Goal: Information Seeking & Learning: Check status

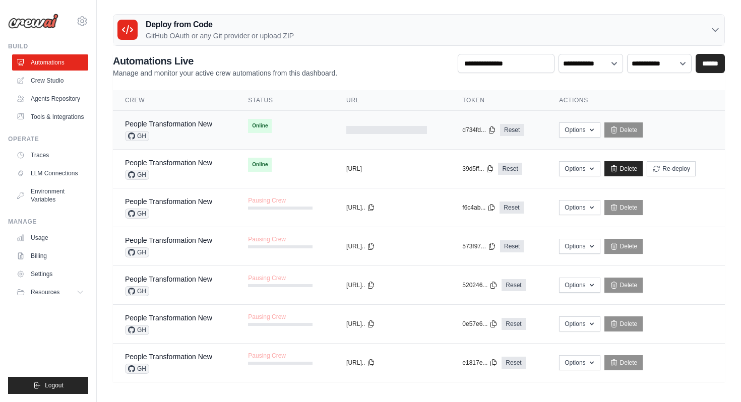
click at [181, 128] on div "People Transformation New" at bounding box center [168, 124] width 87 height 10
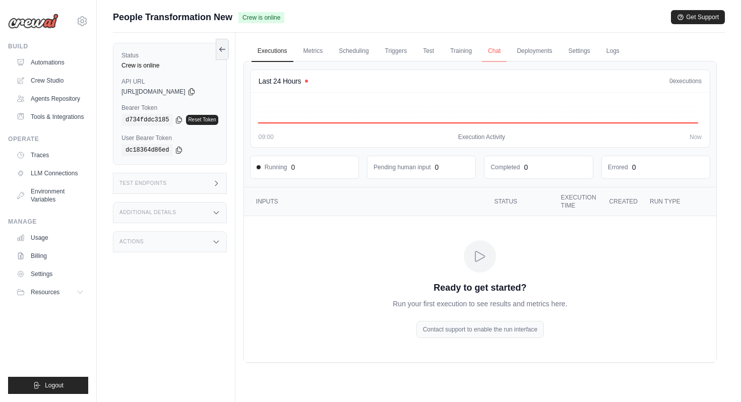
click at [500, 52] on link "Chat" at bounding box center [494, 51] width 25 height 21
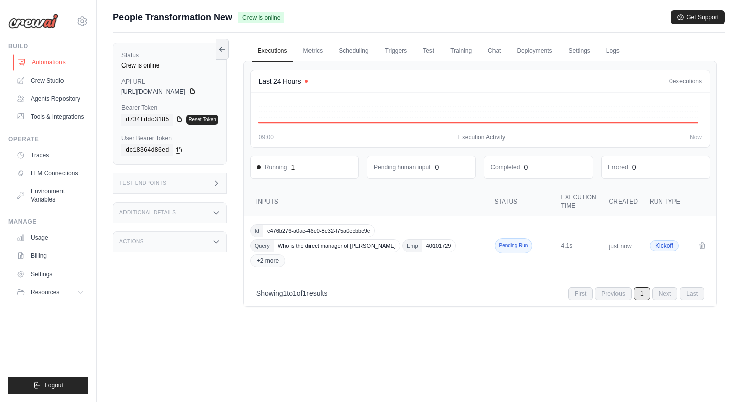
click at [68, 62] on link "Automations" at bounding box center [51, 62] width 76 height 16
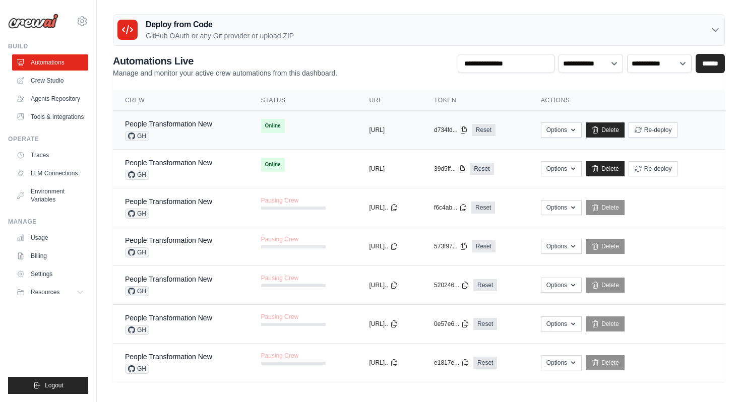
click at [174, 130] on div "People Transformation New GH" at bounding box center [168, 130] width 87 height 22
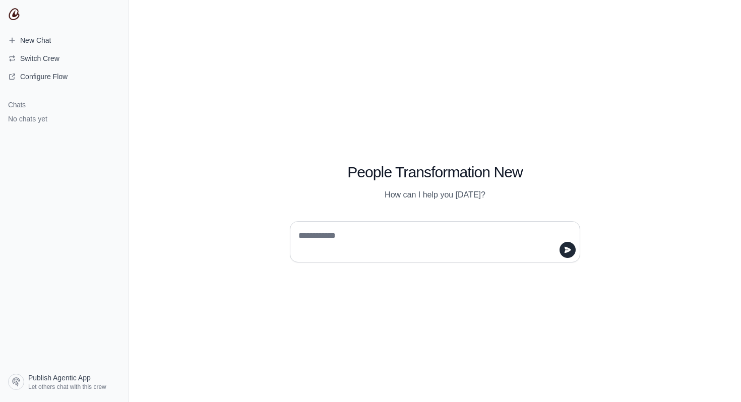
click at [367, 236] on textarea at bounding box center [431, 242] width 271 height 28
type textarea "**"
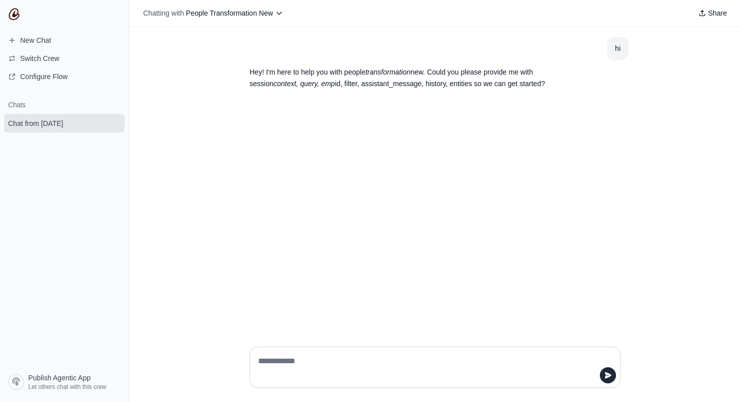
click at [290, 369] on textarea at bounding box center [432, 367] width 352 height 28
paste textarea "**********"
type textarea "**********"
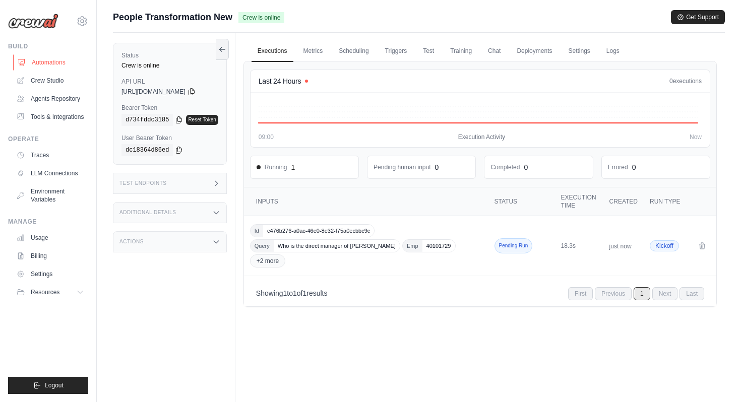
click at [69, 60] on link "Automations" at bounding box center [51, 62] width 76 height 16
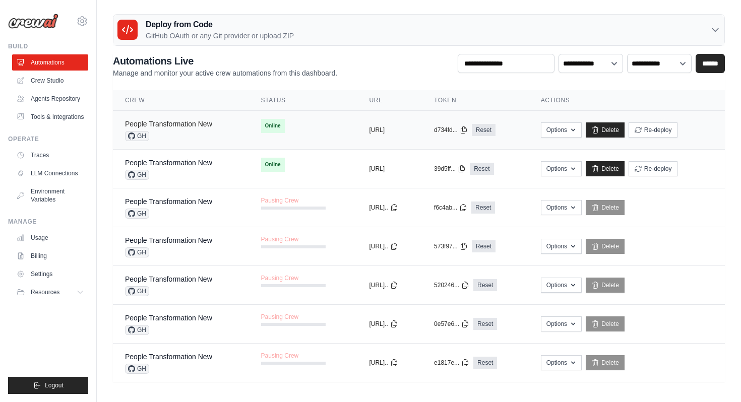
click at [184, 123] on link "People Transformation New" at bounding box center [168, 124] width 87 height 8
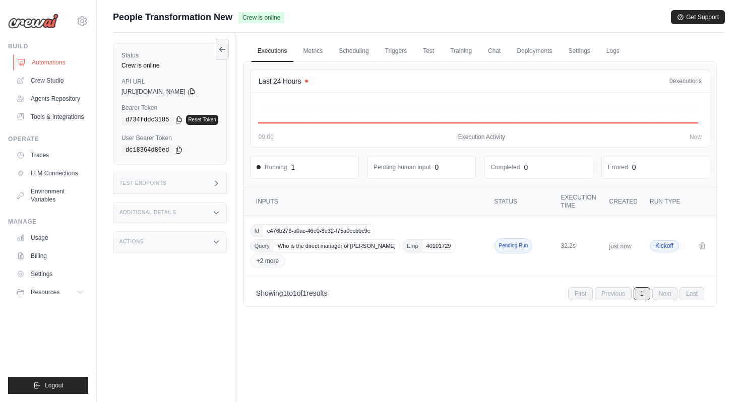
click at [73, 62] on link "Automations" at bounding box center [51, 62] width 76 height 16
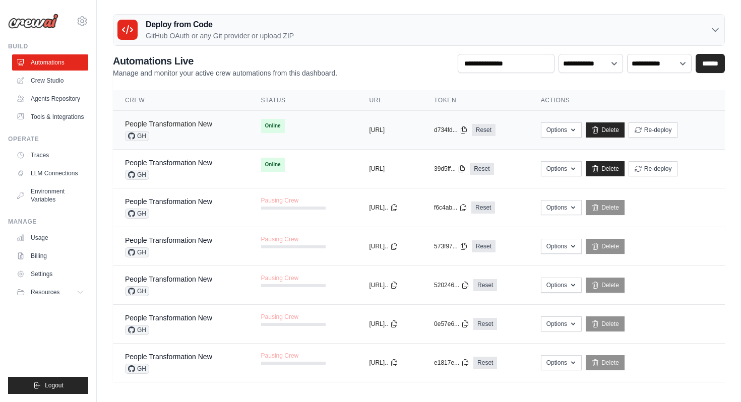
click at [183, 124] on link "People Transformation New" at bounding box center [168, 124] width 87 height 8
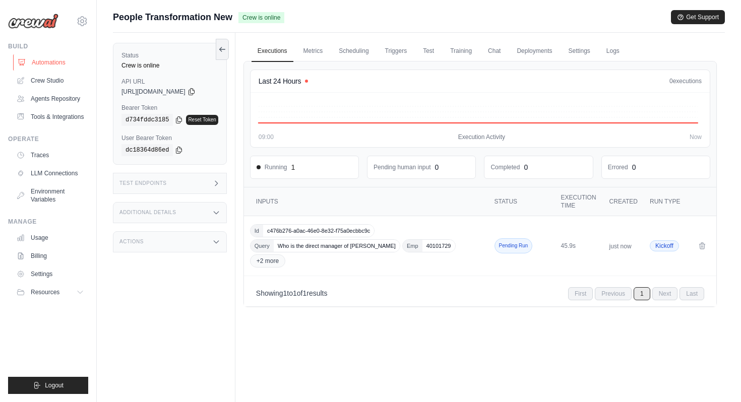
click at [66, 61] on link "Automations" at bounding box center [51, 62] width 76 height 16
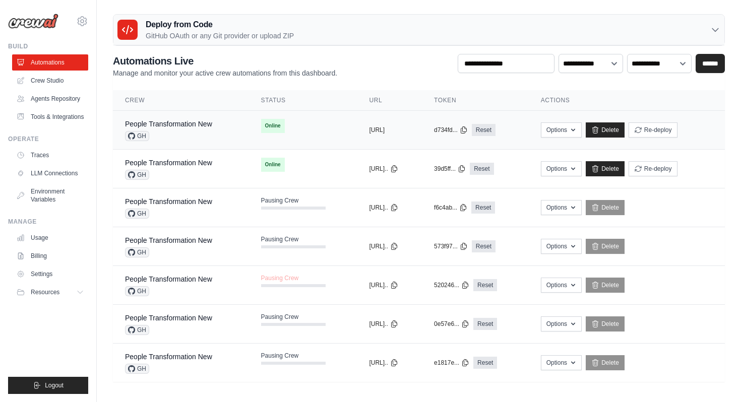
click at [176, 136] on div "GH" at bounding box center [168, 136] width 87 height 10
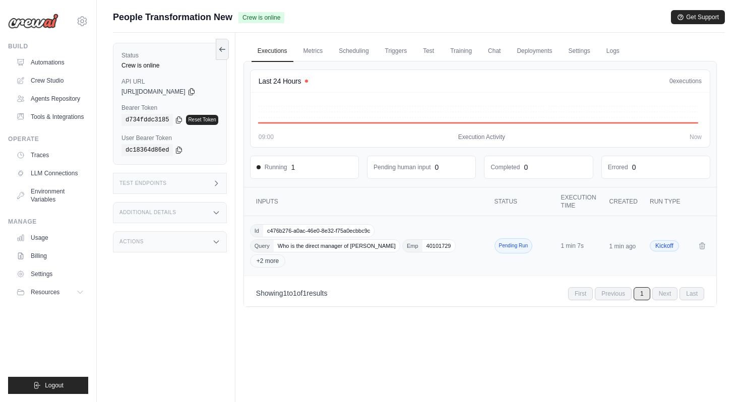
click at [321, 267] on div "Id c476b276-a0ac-46e0-8e32-f75a0ecbbc9c Query Who is the direct manager of Gaur…" at bounding box center [367, 245] width 234 height 43
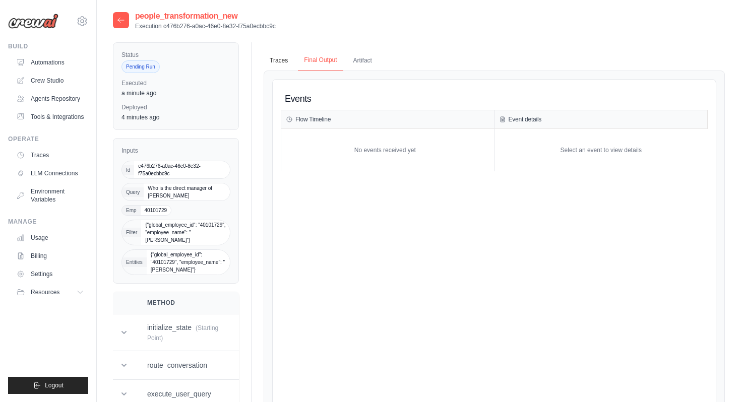
click at [328, 64] on button "Final Output" at bounding box center [320, 60] width 45 height 21
click at [290, 68] on button "Traces" at bounding box center [278, 60] width 30 height 21
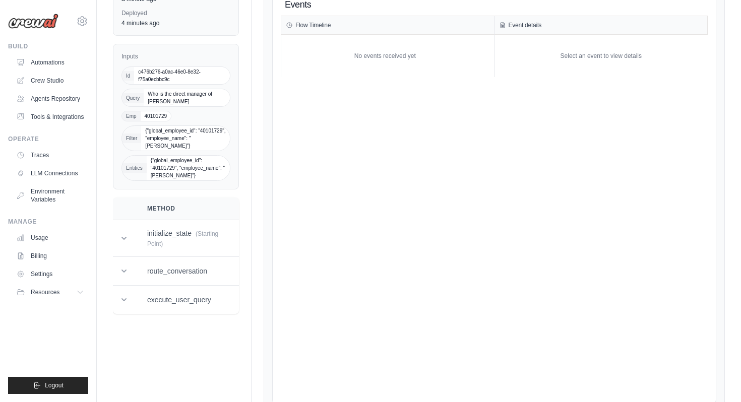
scroll to position [142, 0]
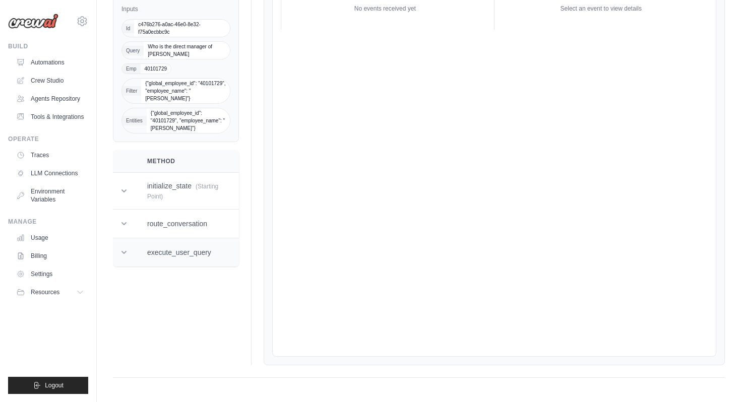
click at [126, 252] on icon at bounding box center [124, 252] width 10 height 10
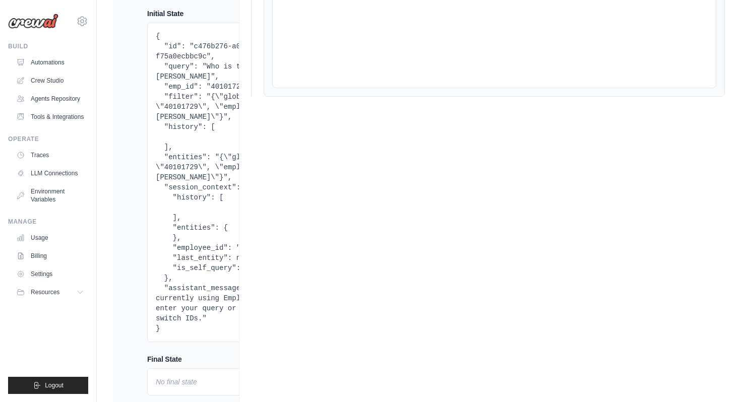
scroll to position [393, 0]
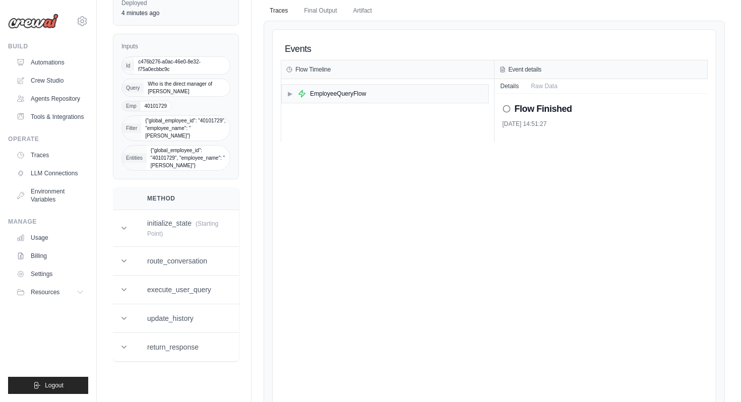
scroll to position [53, 0]
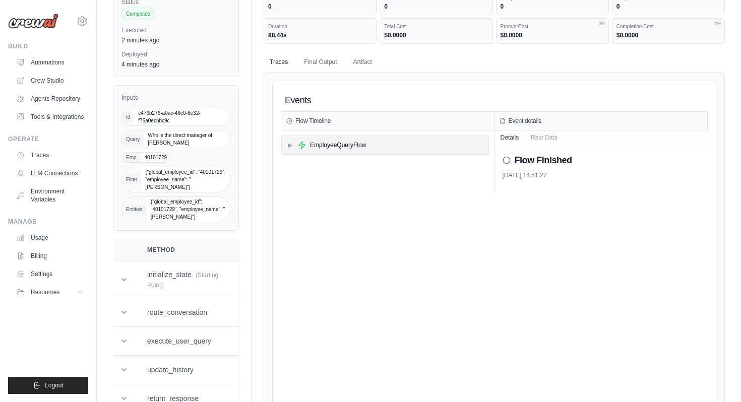
click at [325, 146] on div "EmployeeQueryFlow" at bounding box center [338, 145] width 56 height 8
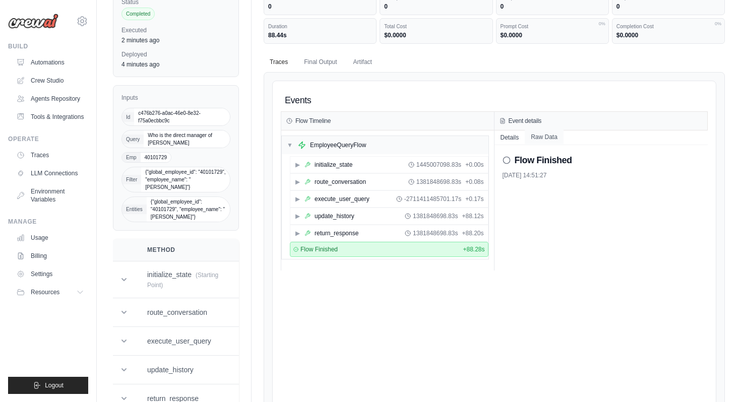
click at [540, 142] on button "Raw Data" at bounding box center [543, 137] width 39 height 14
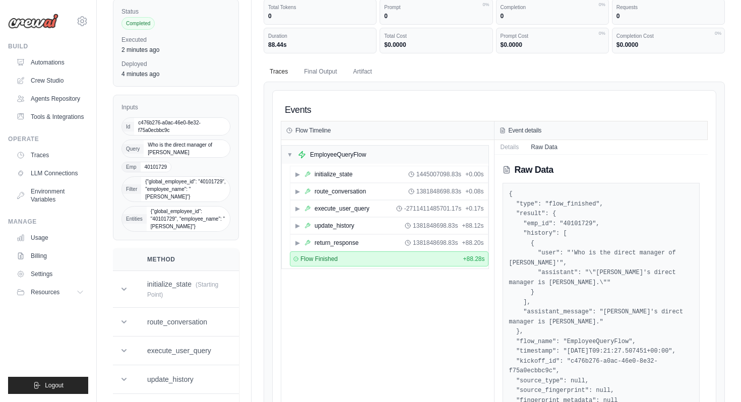
scroll to position [33, 0]
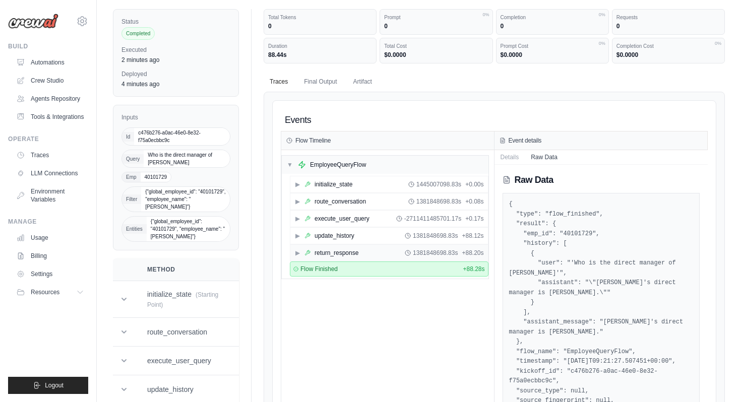
click at [352, 254] on div "return_response" at bounding box center [336, 253] width 44 height 8
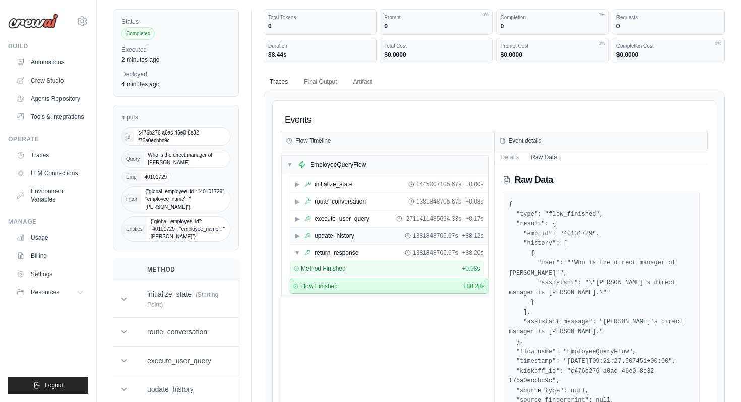
click at [358, 239] on div "▶ update_history 1381848705.67s + 88.12s" at bounding box center [388, 236] width 197 height 16
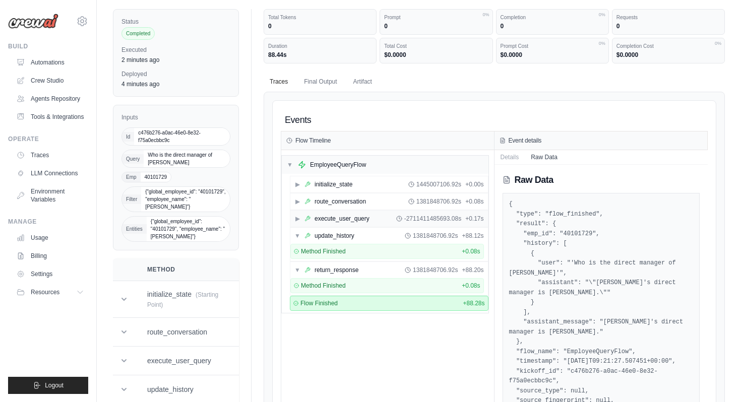
click at [366, 222] on div "execute_user_query" at bounding box center [341, 219] width 55 height 8
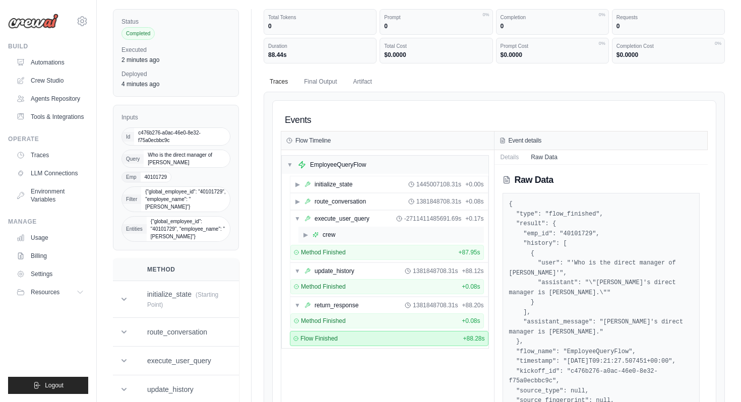
click at [362, 234] on div "▶ crew" at bounding box center [390, 235] width 185 height 16
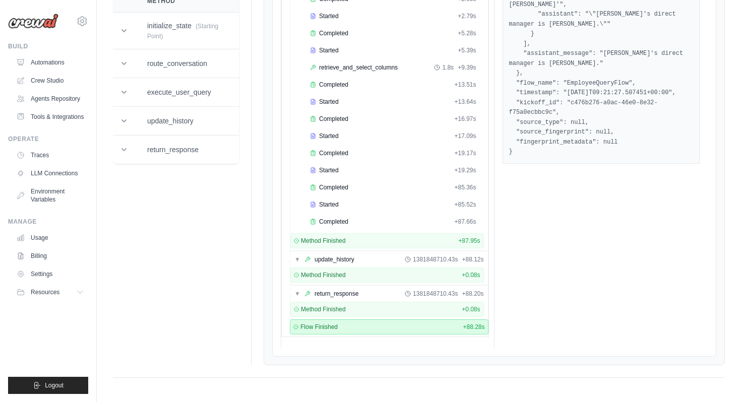
scroll to position [230, 0]
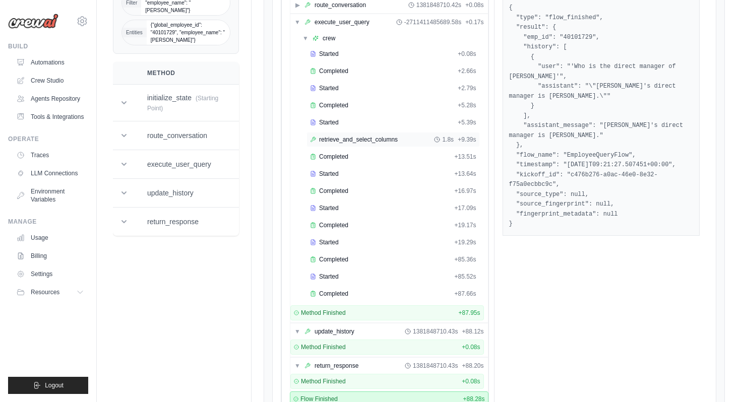
click at [351, 136] on span "retrieve_and_select_columns" at bounding box center [358, 140] width 79 height 8
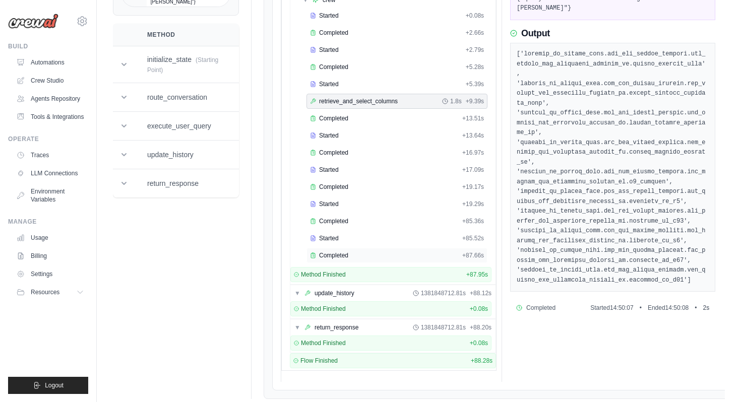
scroll to position [271, 0]
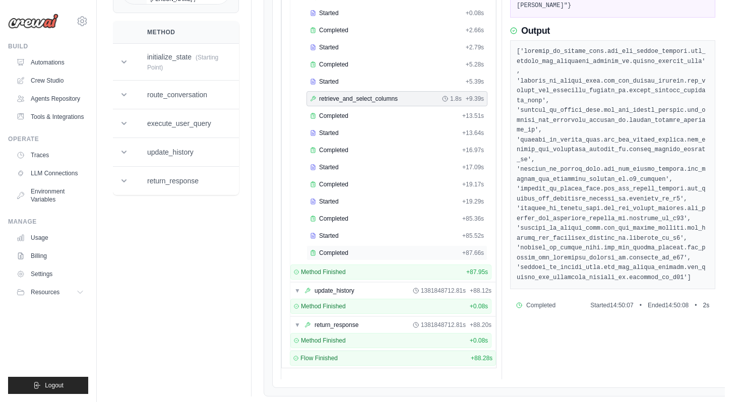
click at [395, 256] on div "Completed" at bounding box center [384, 253] width 148 height 8
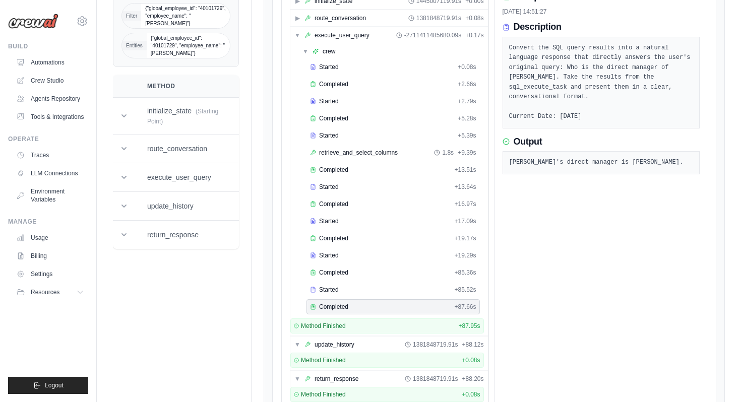
scroll to position [200, 0]
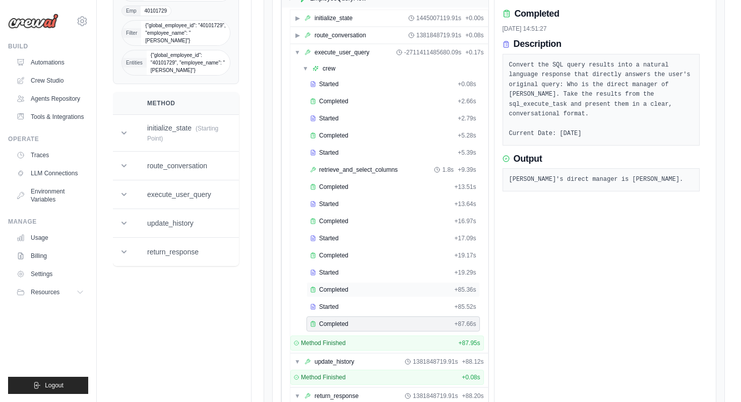
click at [389, 286] on div "Completed" at bounding box center [380, 290] width 140 height 8
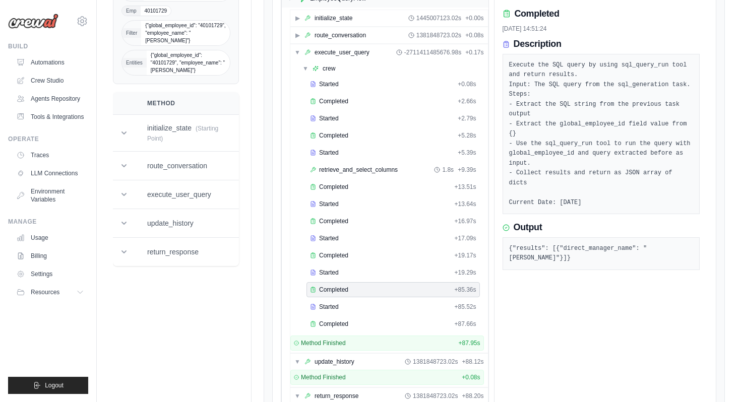
click at [388, 264] on div "Started + 0.08s Completed + 2.66s Started + 2.79s Completed + 5.28s Started + 5…" at bounding box center [390, 205] width 185 height 257
click at [374, 256] on div "Completed" at bounding box center [380, 255] width 140 height 8
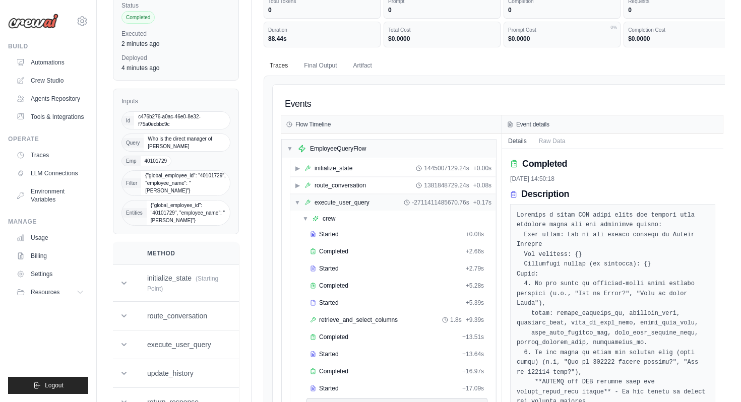
scroll to position [0, 0]
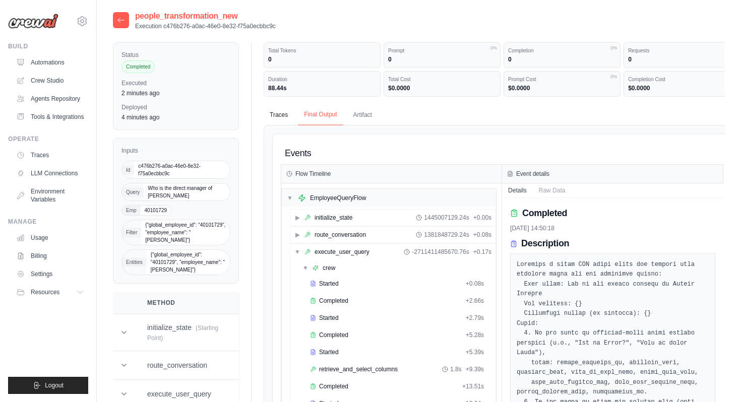
click at [333, 116] on button "Final Output" at bounding box center [320, 114] width 45 height 21
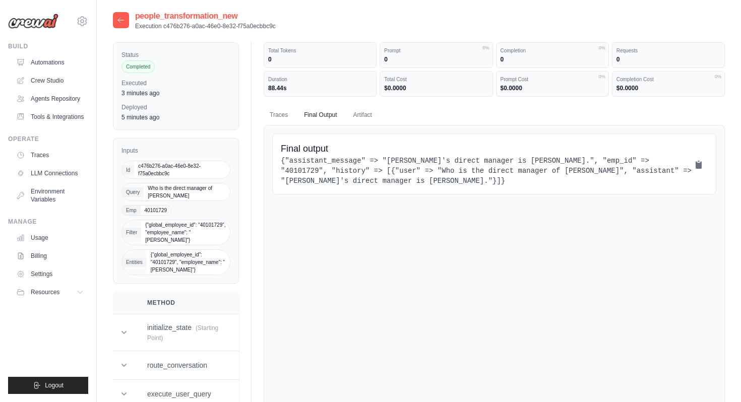
click at [119, 19] on icon at bounding box center [121, 20] width 8 height 8
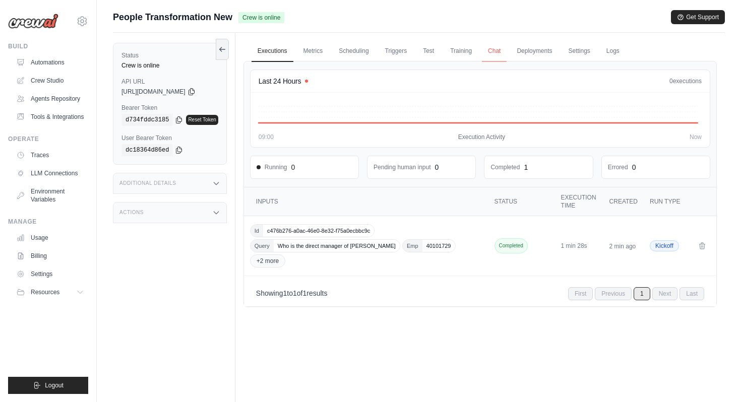
click at [499, 51] on link "Chat" at bounding box center [494, 51] width 25 height 21
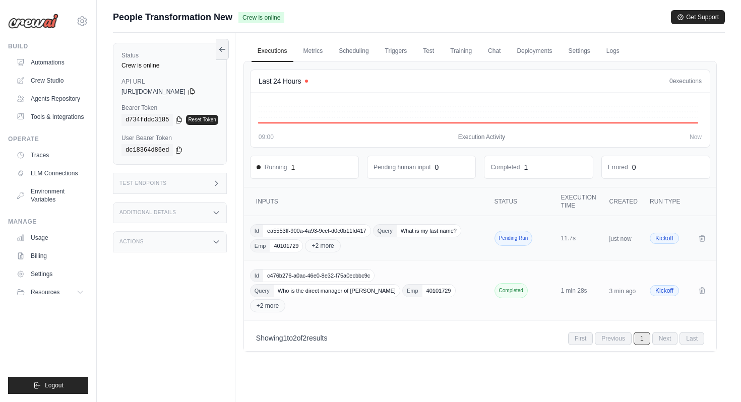
click at [374, 244] on div "Id ea5553ff-900a-4a93-9cef-d0c0b11fd417 Query What is my last name? Emp 4010172…" at bounding box center [367, 238] width 234 height 28
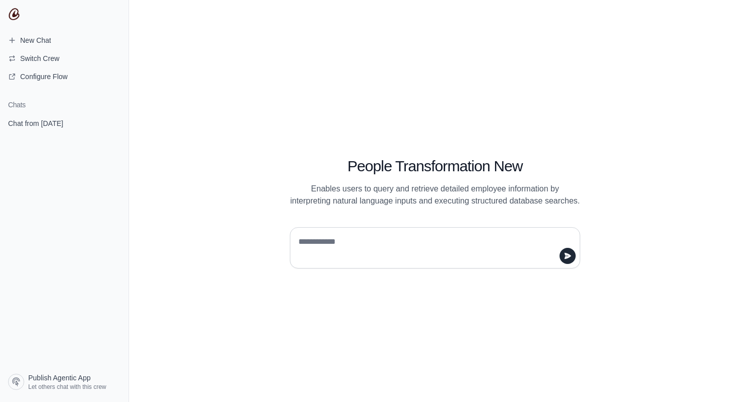
click at [339, 241] on textarea at bounding box center [431, 248] width 271 height 28
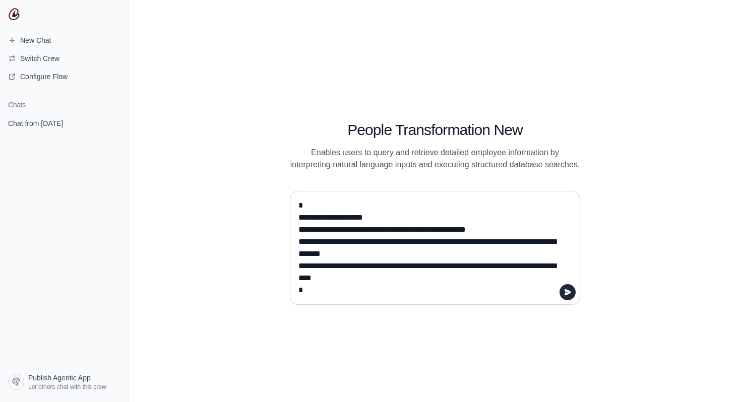
drag, startPoint x: 493, startPoint y: 230, endPoint x: 345, endPoint y: 228, distance: 147.6
click at [345, 228] on textarea "**********" at bounding box center [431, 247] width 271 height 101
drag, startPoint x: 477, startPoint y: 241, endPoint x: 365, endPoint y: 255, distance: 112.7
click at [365, 255] on textarea "**********" at bounding box center [431, 247] width 271 height 101
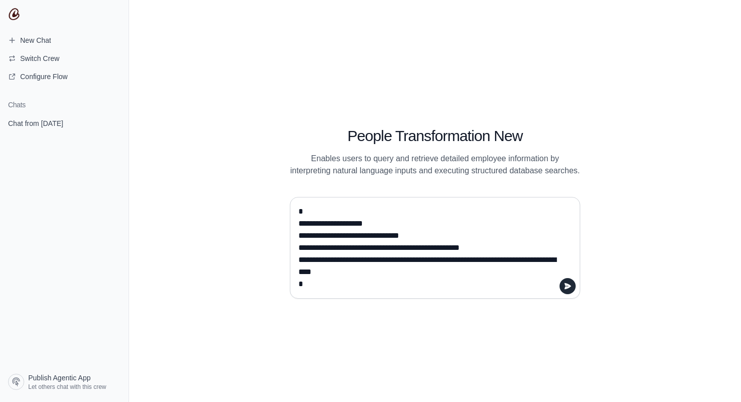
drag, startPoint x: 363, startPoint y: 271, endPoint x: 464, endPoint y: 261, distance: 101.2
click at [464, 261] on textarea "**********" at bounding box center [431, 248] width 271 height 89
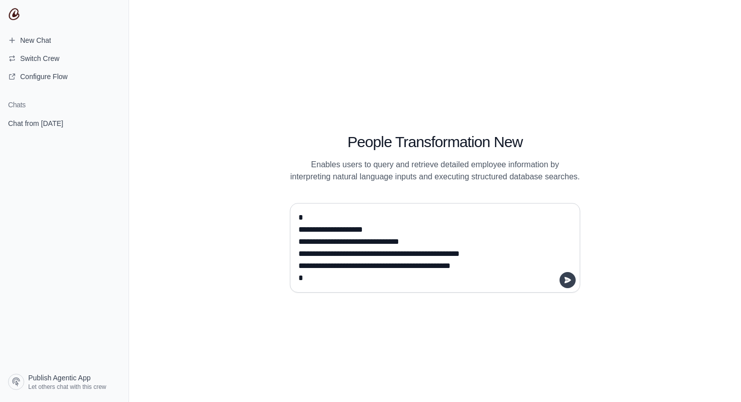
type textarea "**********"
click at [567, 280] on icon "submit" at bounding box center [567, 280] width 8 height 8
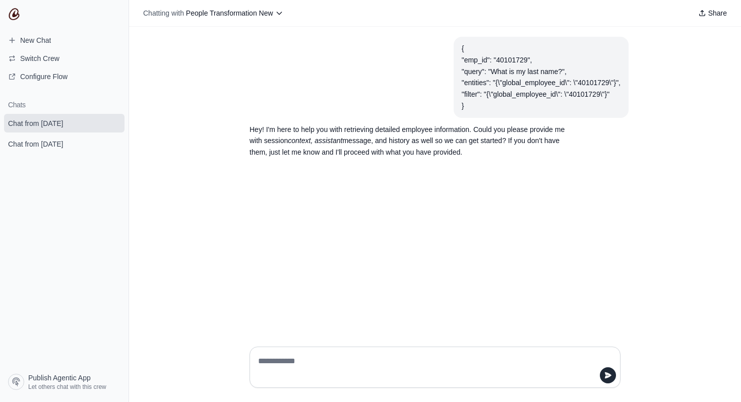
click at [329, 365] on textarea at bounding box center [432, 367] width 352 height 28
type textarea "**********"
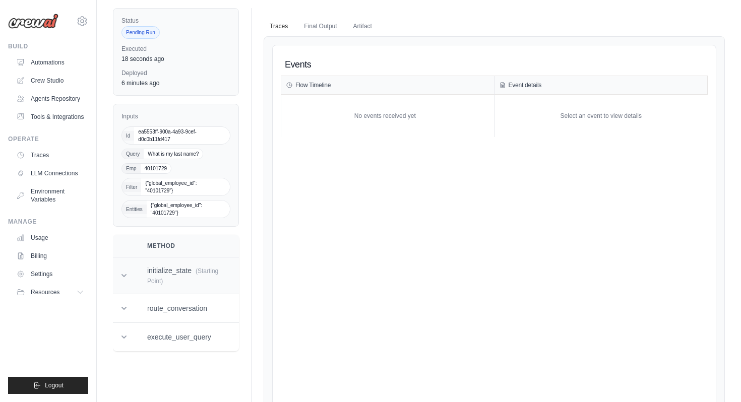
scroll to position [59, 0]
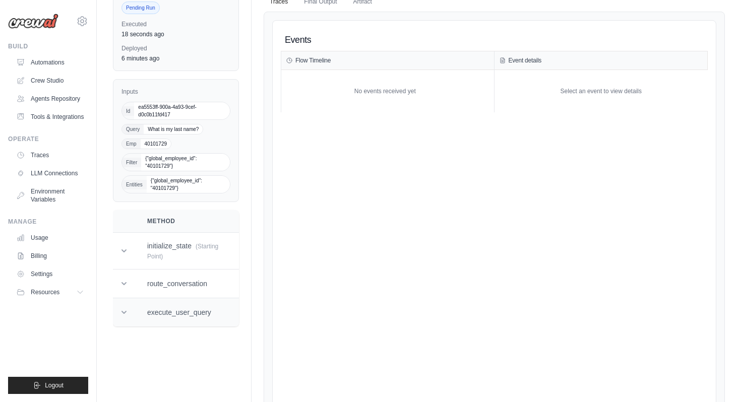
click at [162, 318] on td "execute_user_query" at bounding box center [182, 312] width 95 height 29
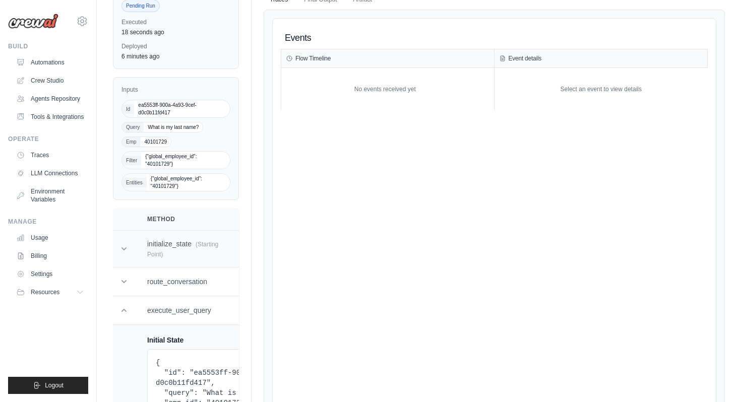
scroll to position [117, 0]
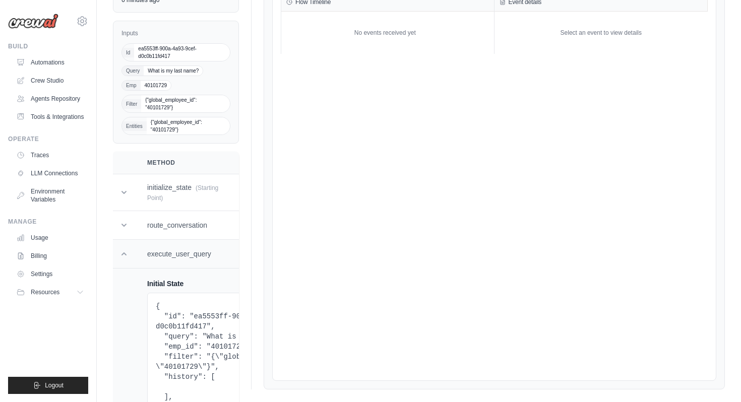
click at [161, 252] on td "execute_user_query" at bounding box center [182, 254] width 95 height 29
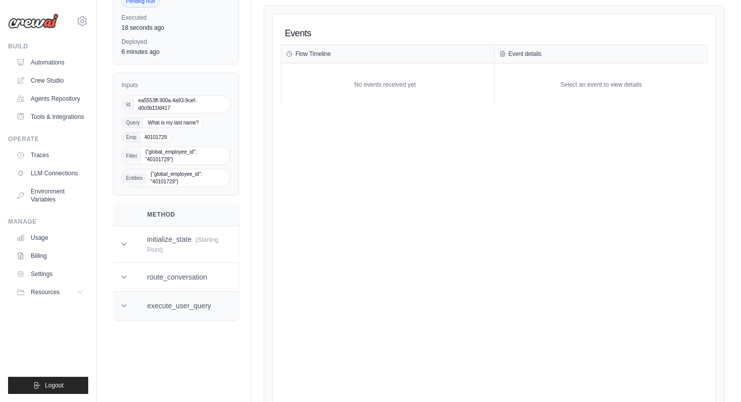
scroll to position [0, 0]
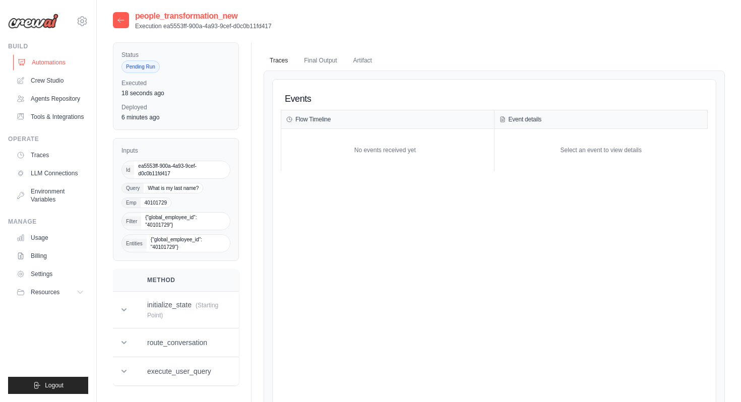
click at [54, 59] on link "Automations" at bounding box center [51, 62] width 76 height 16
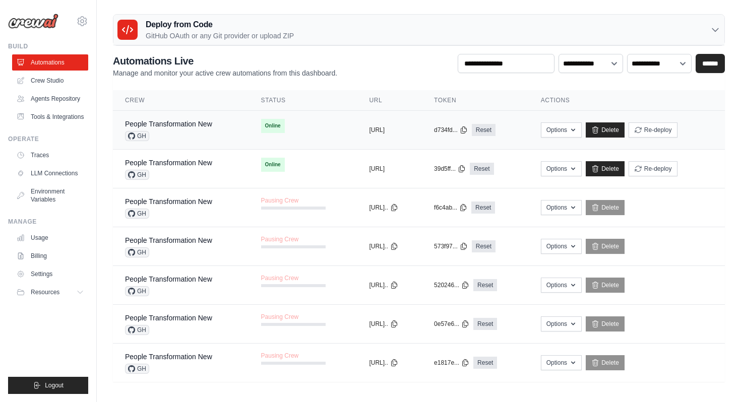
click at [195, 130] on div "People Transformation New GH" at bounding box center [168, 130] width 87 height 22
click at [196, 128] on div "People Transformation New" at bounding box center [168, 124] width 87 height 10
click at [163, 125] on link "People Transformation New" at bounding box center [168, 124] width 87 height 8
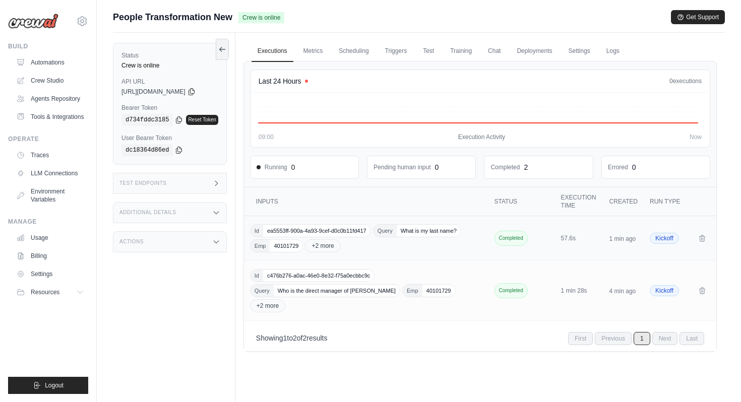
click at [407, 254] on td "Id ea5553ff-900a-4a93-9cef-d0c0b11fd417 Query What is my last name? Emp 4010172…" at bounding box center [367, 238] width 246 height 45
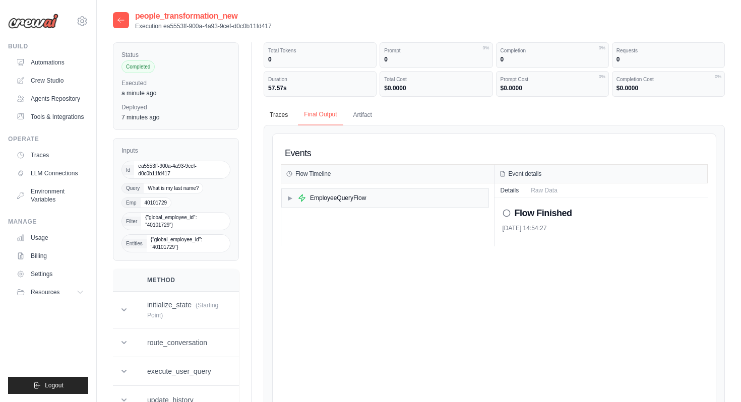
click at [324, 116] on button "Final Output" at bounding box center [320, 114] width 45 height 21
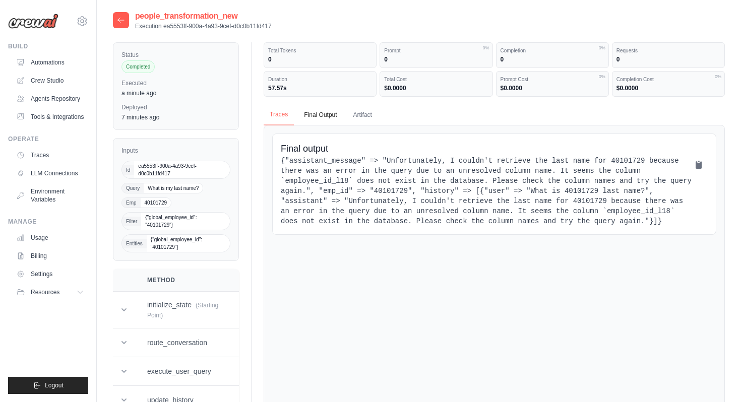
click at [273, 111] on button "Traces" at bounding box center [278, 114] width 30 height 21
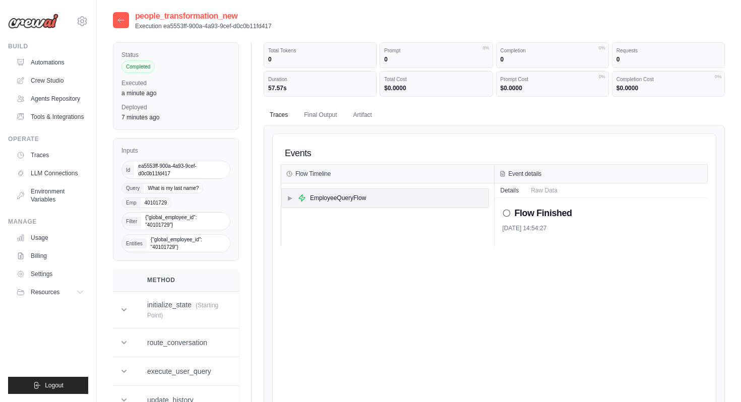
click at [314, 195] on div "EmployeeQueryFlow" at bounding box center [338, 198] width 56 height 8
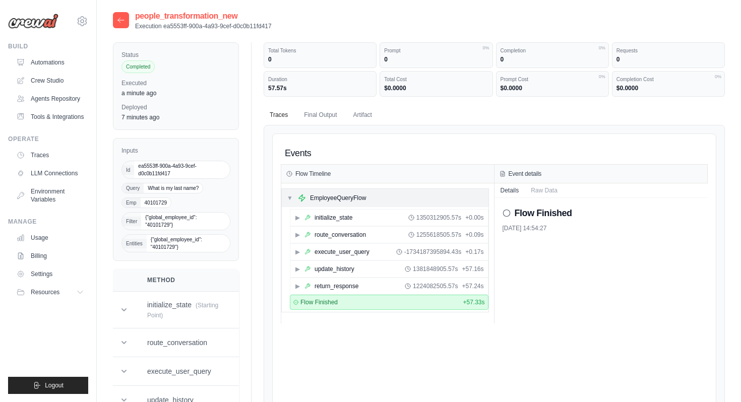
scroll to position [66, 0]
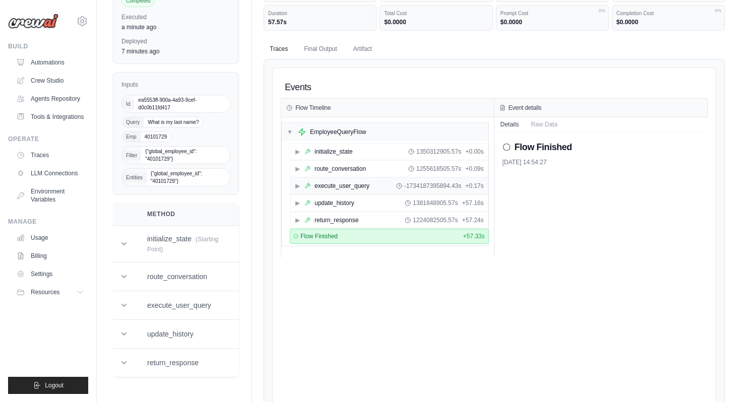
click at [335, 188] on div "execute_user_query" at bounding box center [341, 186] width 55 height 8
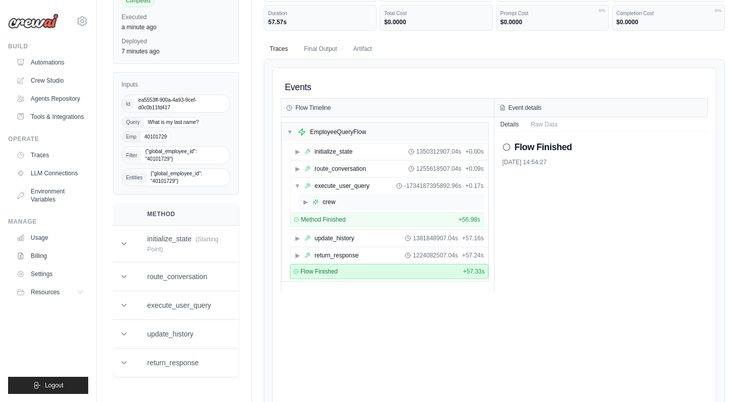
click at [351, 199] on div "▶ crew" at bounding box center [390, 202] width 185 height 16
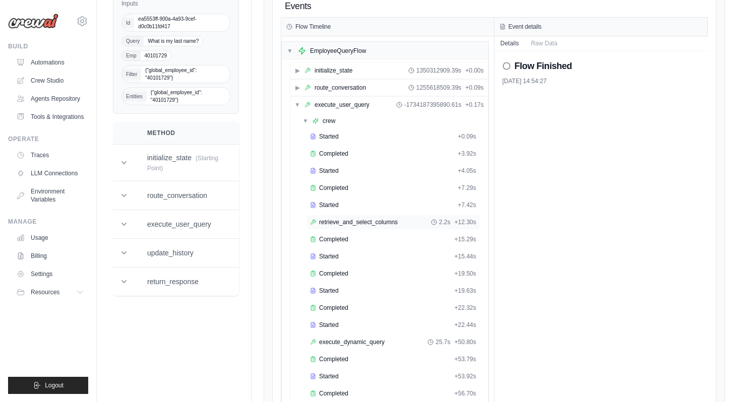
scroll to position [170, 0]
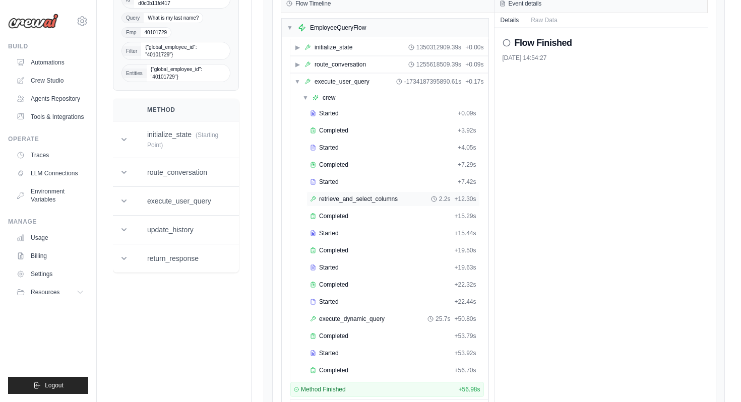
click at [367, 203] on span "retrieve_and_select_columns" at bounding box center [358, 199] width 79 height 8
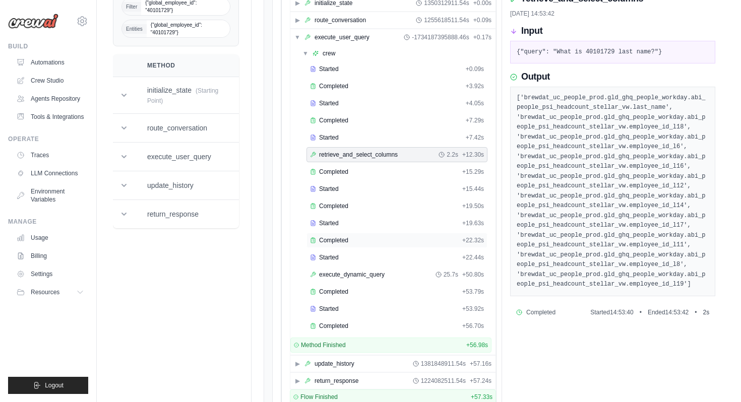
scroll to position [223, 0]
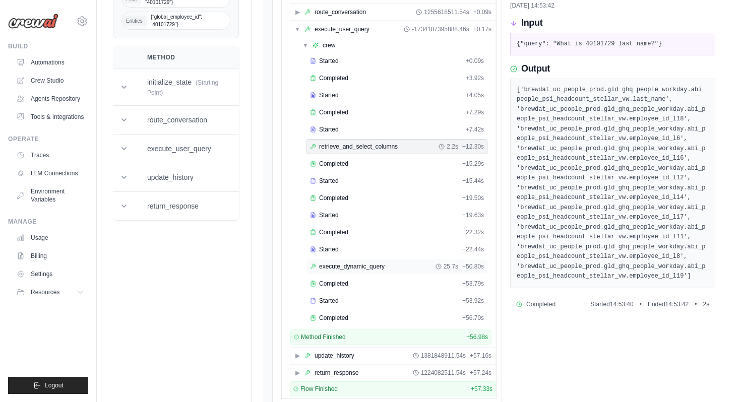
click at [390, 264] on div "execute_dynamic_query 25.7s + 50.80s" at bounding box center [397, 266] width 174 height 8
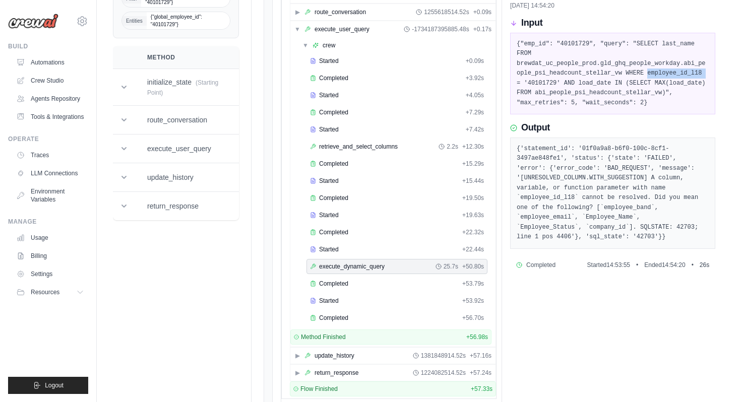
drag, startPoint x: 648, startPoint y: 73, endPoint x: 725, endPoint y: 70, distance: 76.6
click at [725, 70] on div "people_transformation_new Execution ea5553ff-900a-4a93-9cef-d0c0b11fd417 Status…" at bounding box center [419, 120] width 644 height 667
click at [380, 315] on div "Completed" at bounding box center [384, 318] width 148 height 8
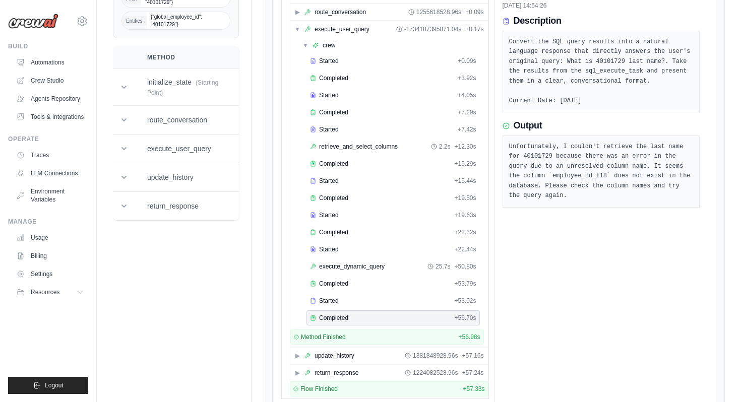
scroll to position [285, 0]
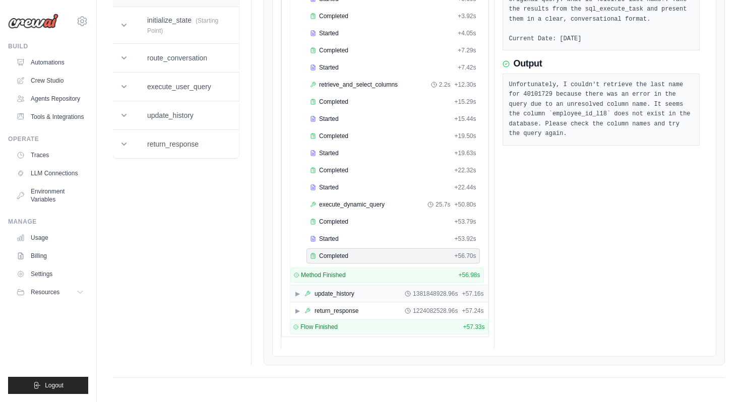
click at [348, 293] on div "update_history" at bounding box center [334, 294] width 40 height 8
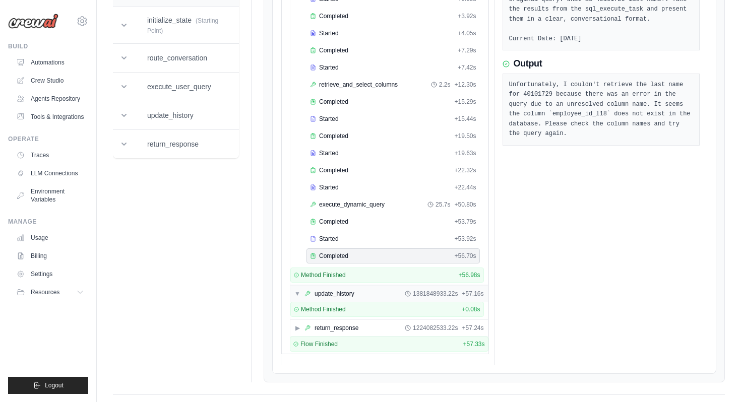
click at [356, 298] on div "▼ update_history 1381848933.22s + 57.16s" at bounding box center [388, 294] width 197 height 16
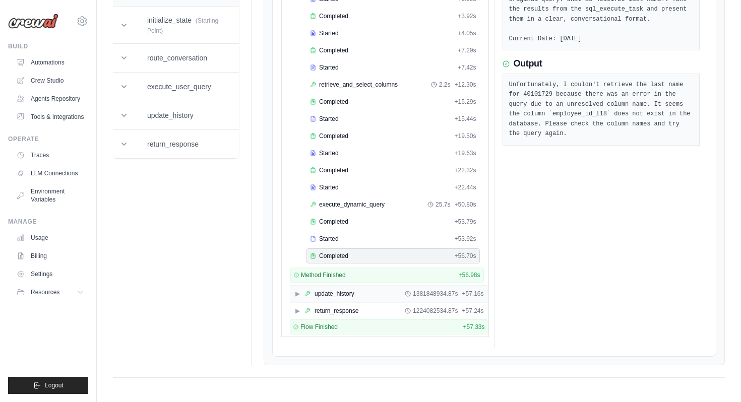
click at [355, 298] on div "▶ update_history 1381848934.87s + 57.16s" at bounding box center [388, 294] width 197 height 16
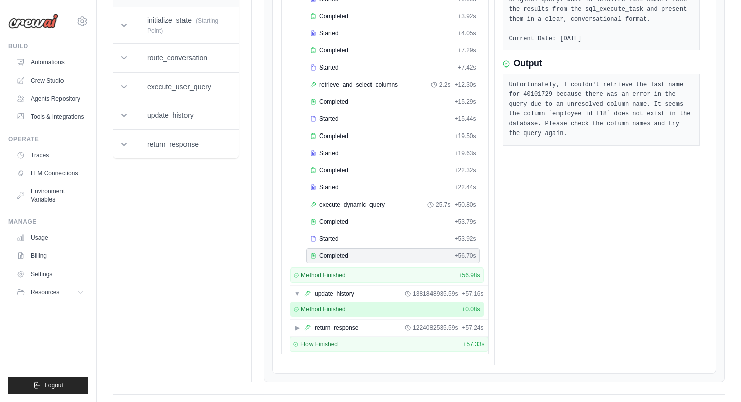
click at [355, 312] on div "Method Finished + 0.08s" at bounding box center [387, 309] width 186 height 8
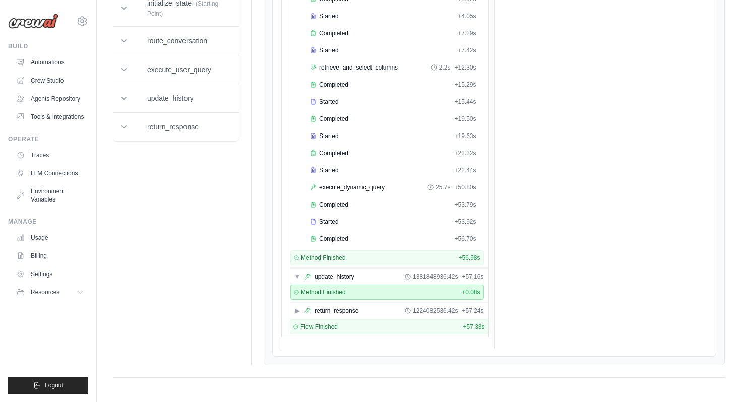
scroll to position [28, 0]
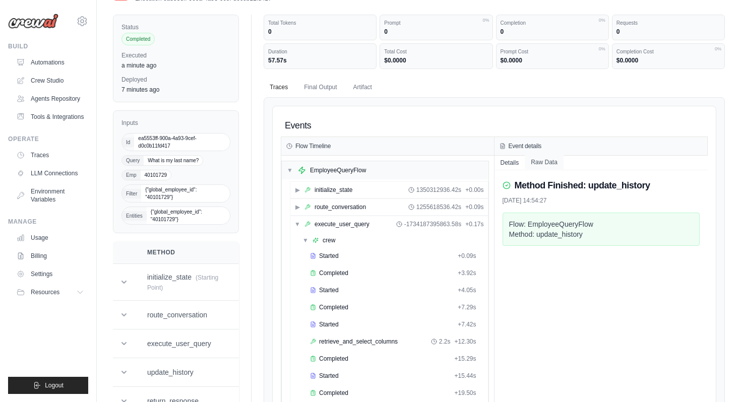
click at [542, 161] on button "Raw Data" at bounding box center [543, 162] width 39 height 14
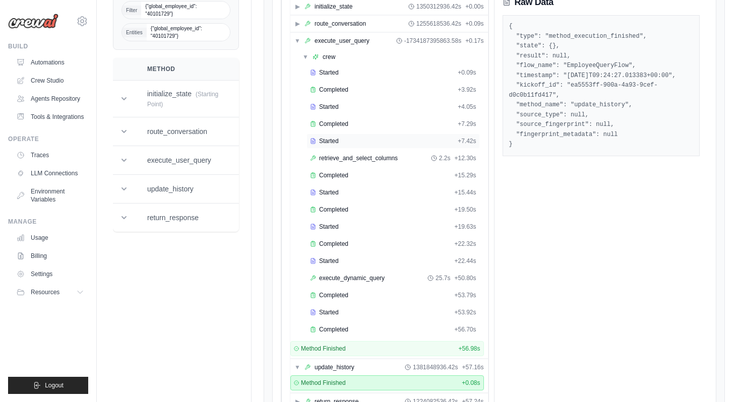
scroll to position [302, 0]
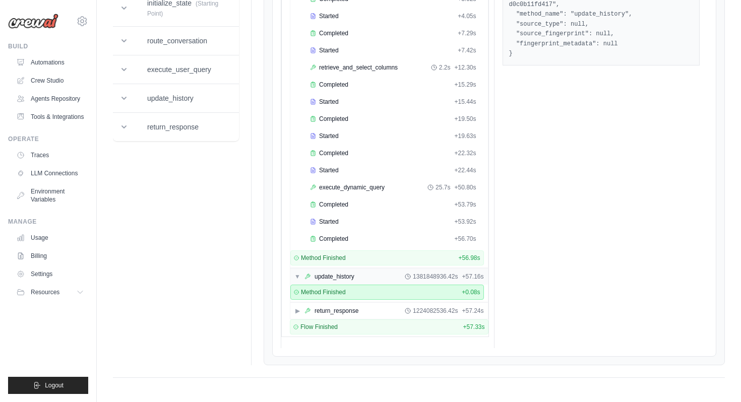
click at [450, 276] on span "1381848936.42s" at bounding box center [435, 277] width 45 height 8
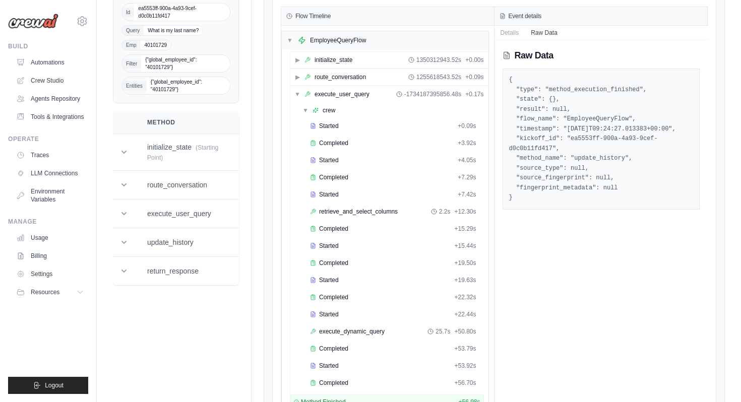
scroll to position [124, 0]
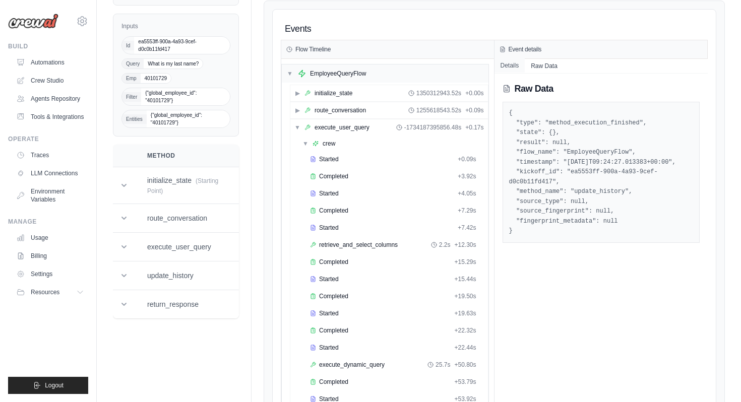
click at [512, 65] on button "Details" at bounding box center [509, 65] width 31 height 14
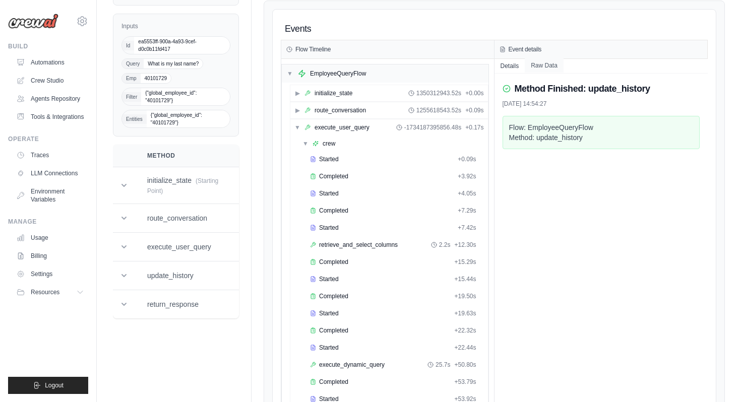
click at [538, 61] on button "Raw Data" at bounding box center [543, 65] width 39 height 14
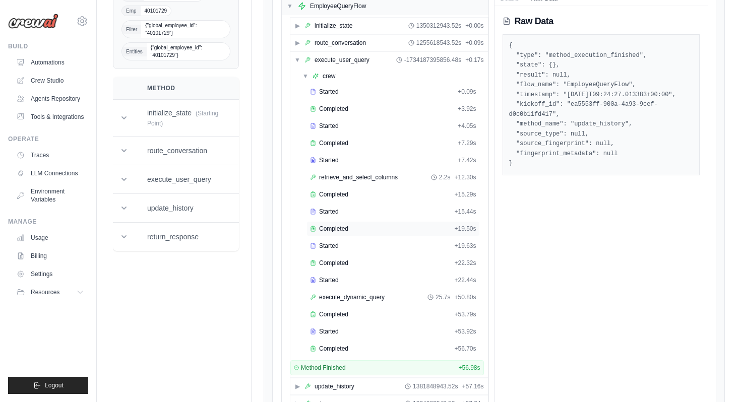
scroll to position [285, 0]
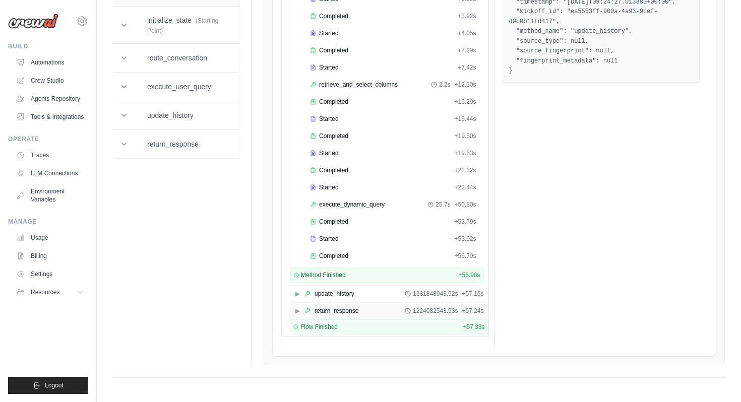
click at [369, 310] on div "▶ return_response 1224082543.53s + 57.24s" at bounding box center [388, 311] width 197 height 16
click at [458, 312] on div "1224082551.57s + 57.24s" at bounding box center [444, 311] width 79 height 8
click at [464, 315] on div "▶ return_response 1224082553.39s + 57.24s" at bounding box center [388, 311] width 197 height 16
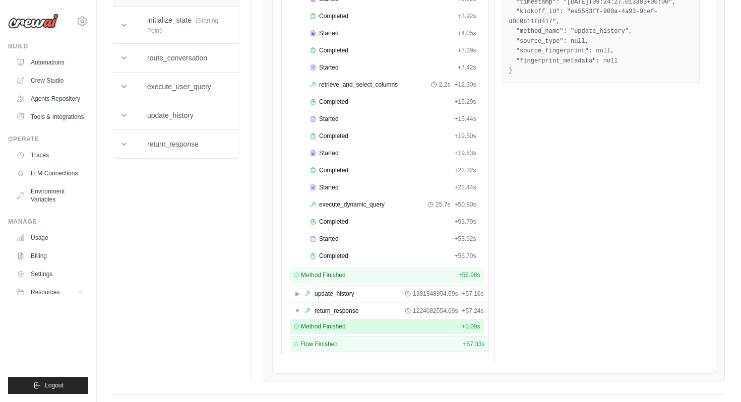
click at [463, 328] on span "+ 0.09s" at bounding box center [470, 326] width 18 height 8
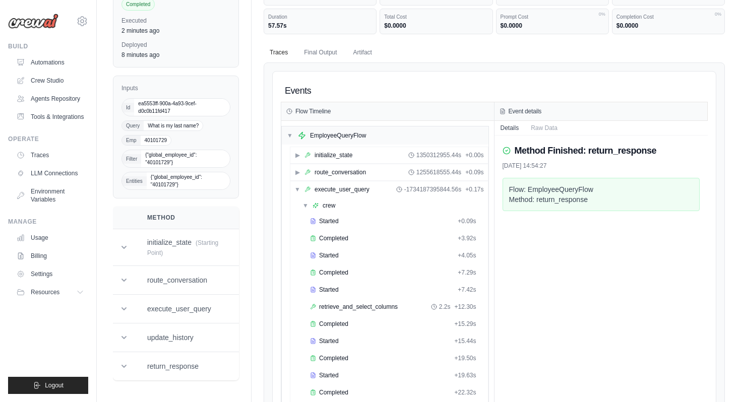
scroll to position [16, 0]
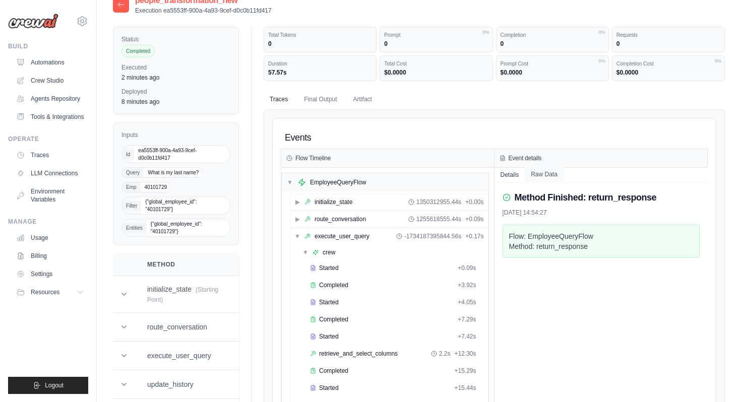
click at [541, 174] on button "Raw Data" at bounding box center [543, 174] width 39 height 14
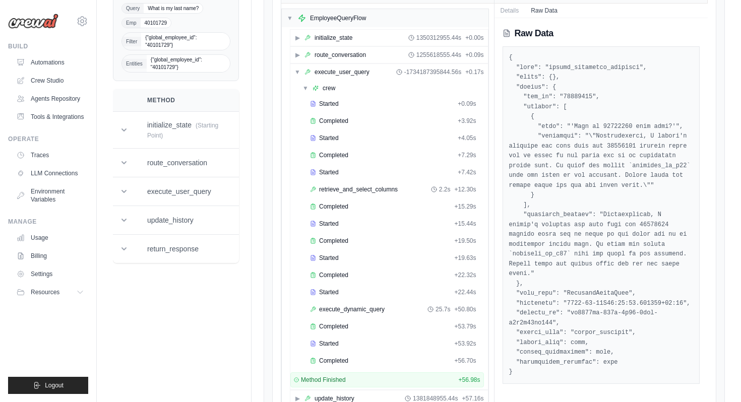
scroll to position [178, 0]
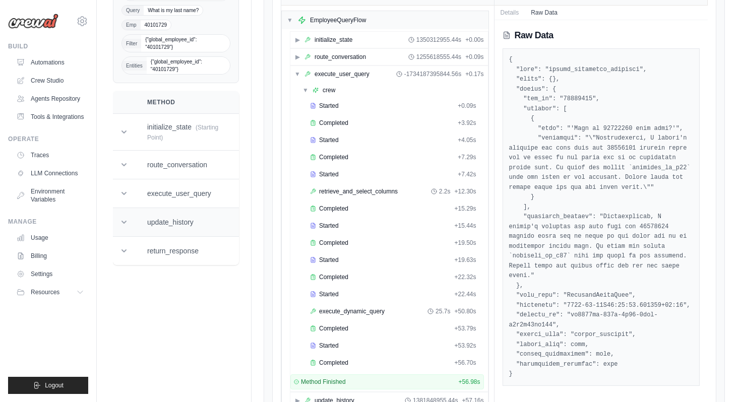
click at [157, 227] on td "update_history" at bounding box center [182, 222] width 95 height 29
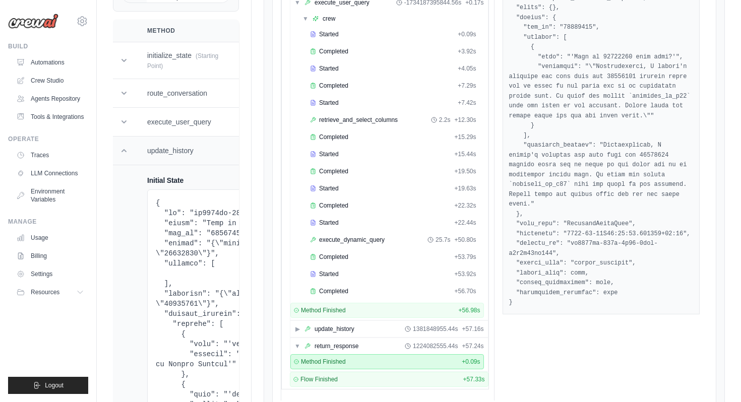
scroll to position [342, 0]
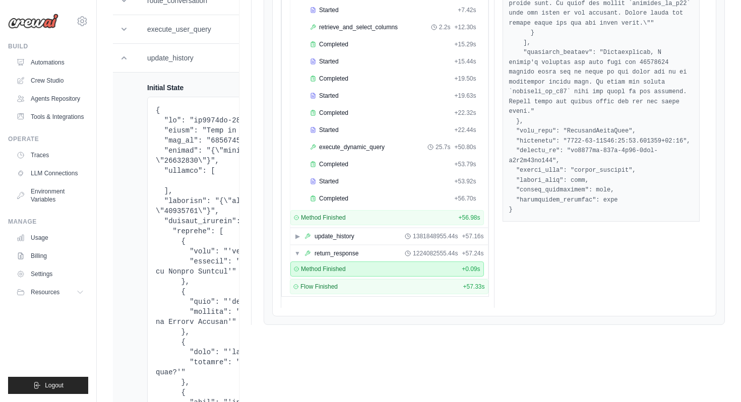
click at [193, 204] on pre at bounding box center [259, 347] width 206 height 484
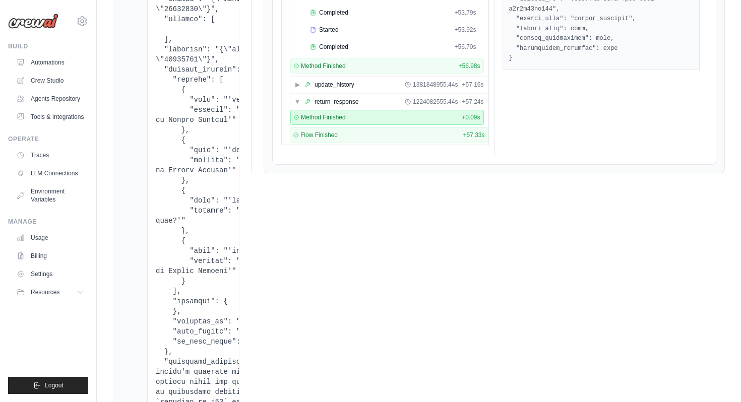
scroll to position [348, 0]
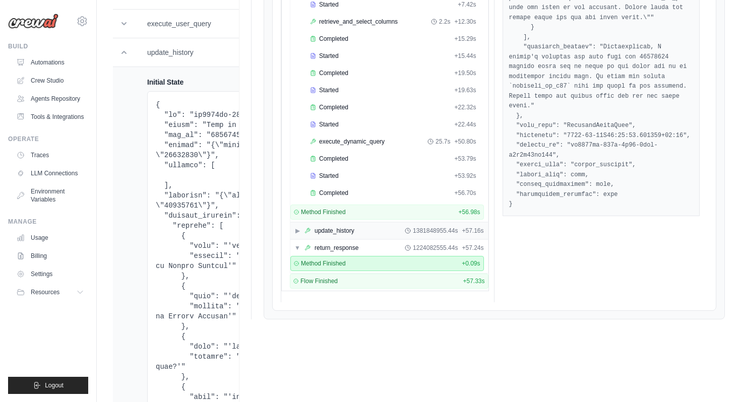
click at [373, 228] on div "▶ update_history 1381848955.44s + 57.16s" at bounding box center [388, 231] width 197 height 16
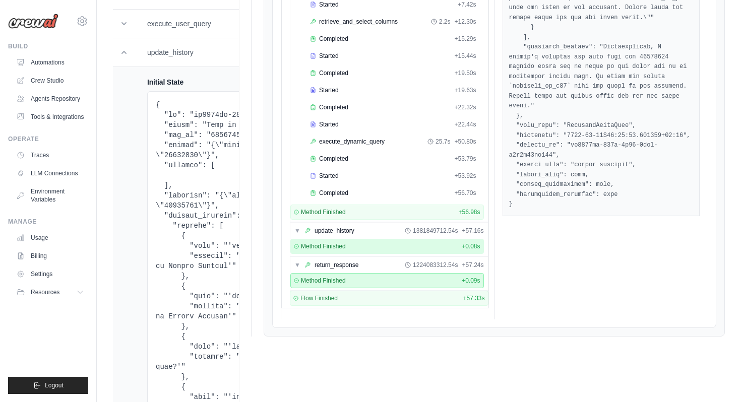
click at [372, 243] on div "Method Finished + 0.08s" at bounding box center [387, 246] width 186 height 8
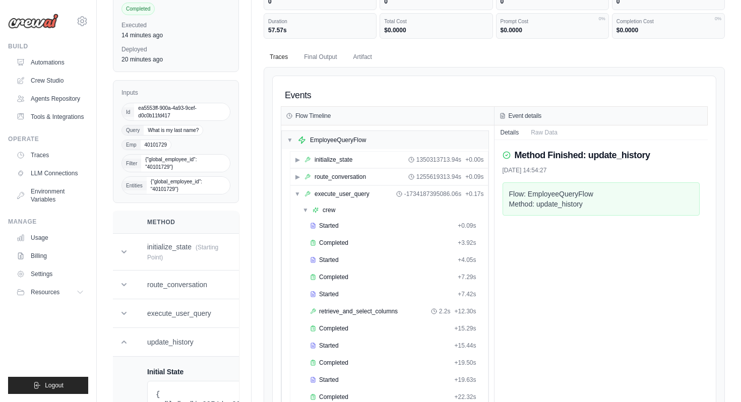
scroll to position [35, 0]
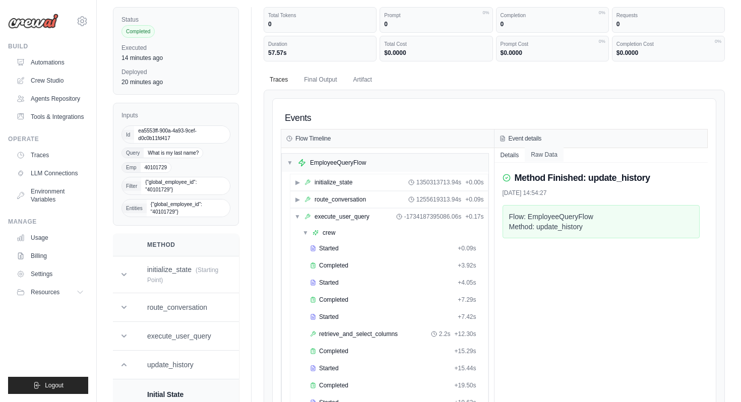
click at [549, 152] on button "Raw Data" at bounding box center [543, 155] width 39 height 14
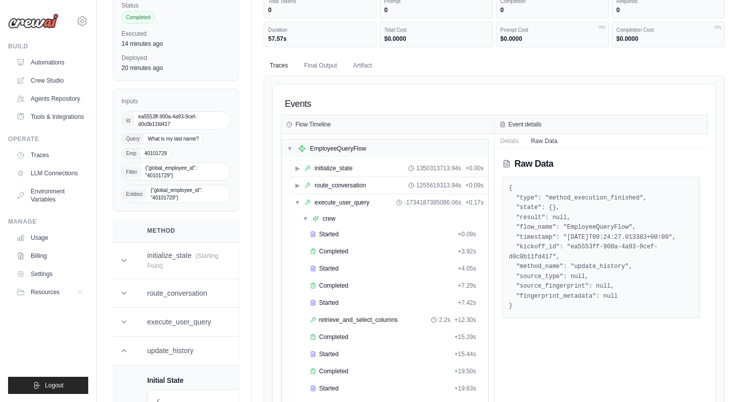
scroll to position [53, 0]
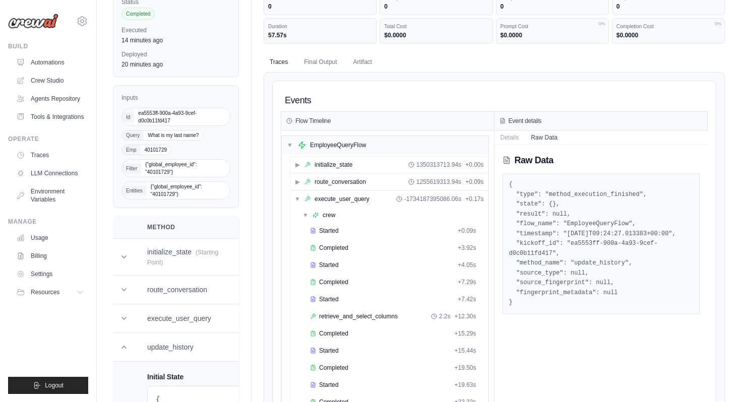
click at [572, 248] on pre "{ "type": "method_execution_finished", "state": {}, "result": null, "flow_name"…" at bounding box center [601, 244] width 184 height 128
click at [508, 139] on button "Details" at bounding box center [509, 137] width 31 height 14
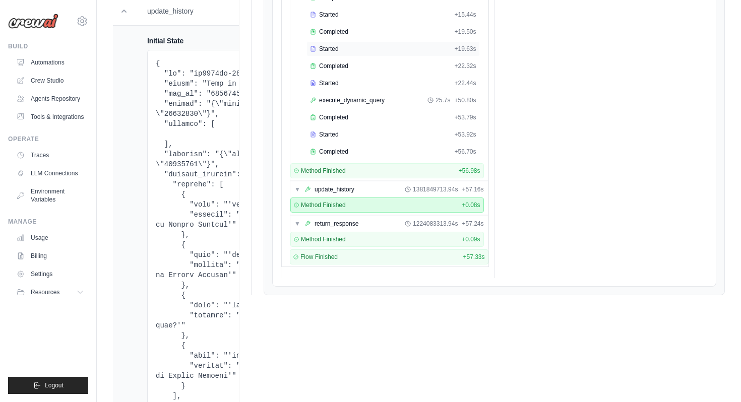
scroll to position [424, 0]
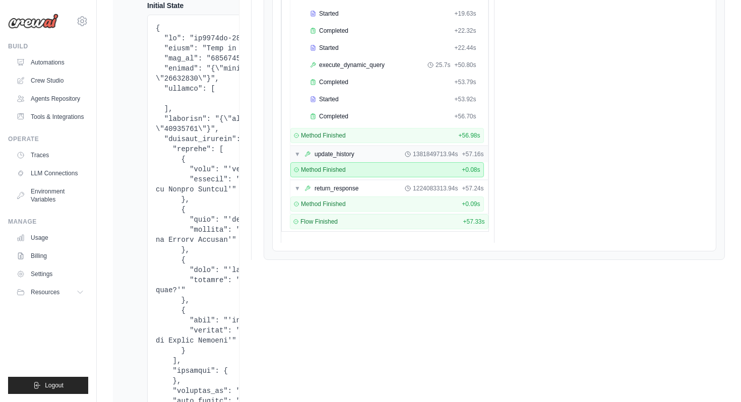
click at [344, 153] on div "update_history" at bounding box center [334, 154] width 40 height 8
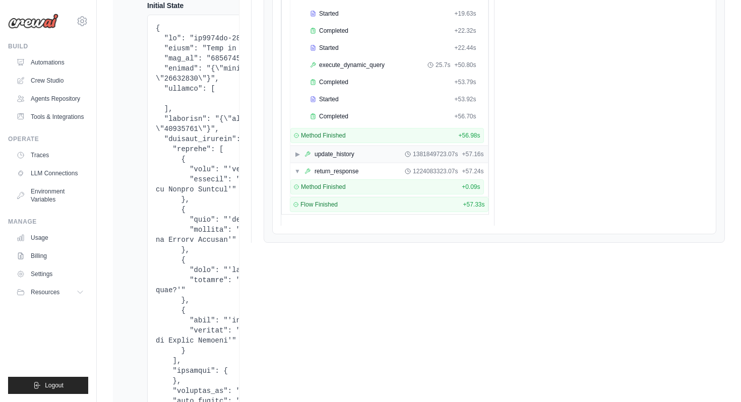
click at [344, 153] on div "update_history" at bounding box center [334, 154] width 40 height 8
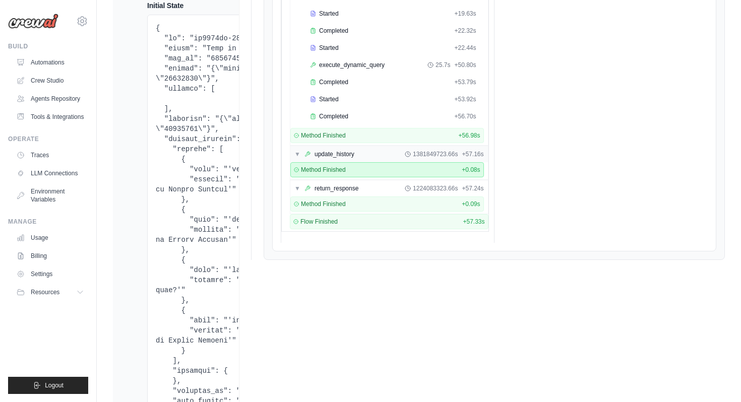
click at [450, 151] on span "1381849723.66s" at bounding box center [435, 154] width 45 height 8
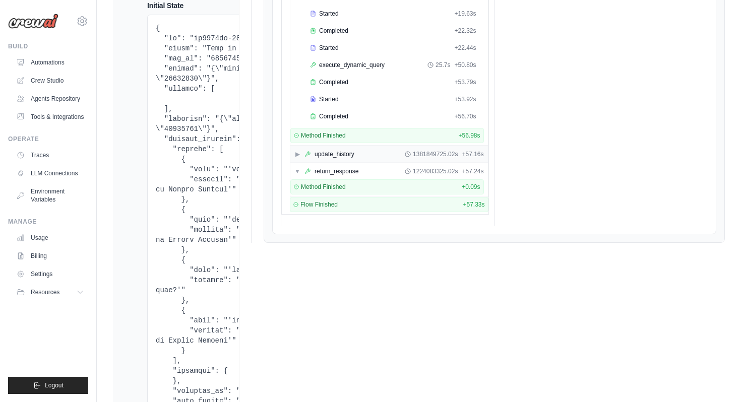
click at [447, 151] on span "1381849725.02s" at bounding box center [435, 154] width 45 height 8
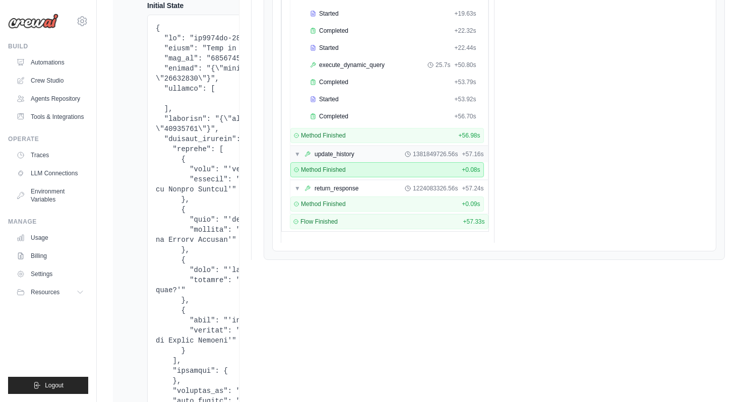
click at [481, 153] on span "+ 57.16s" at bounding box center [472, 154] width 22 height 8
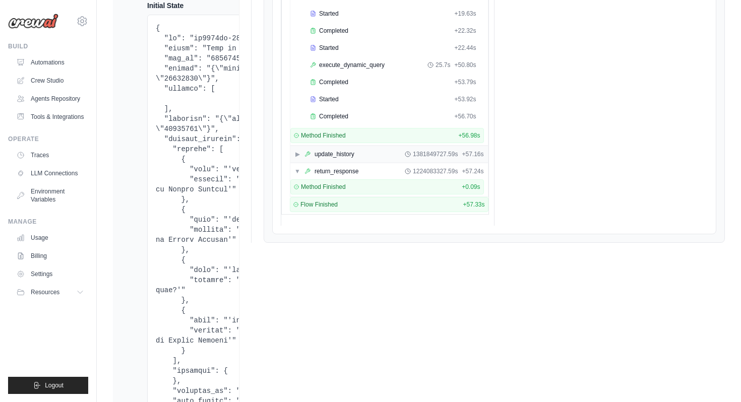
click at [481, 153] on span "+ 57.16s" at bounding box center [472, 154] width 22 height 8
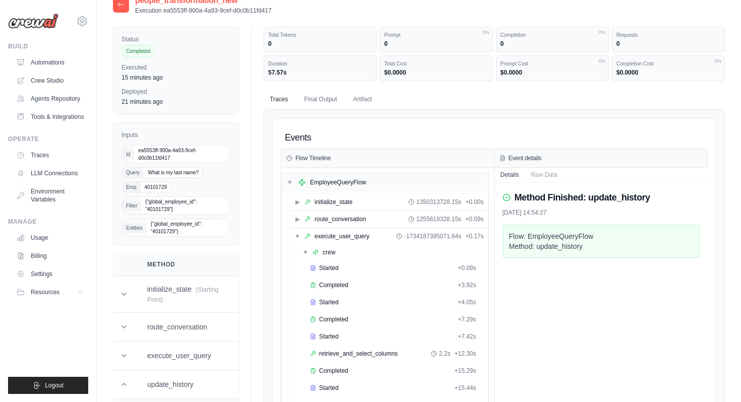
scroll to position [14, 0]
click at [548, 180] on button "Raw Data" at bounding box center [543, 176] width 39 height 14
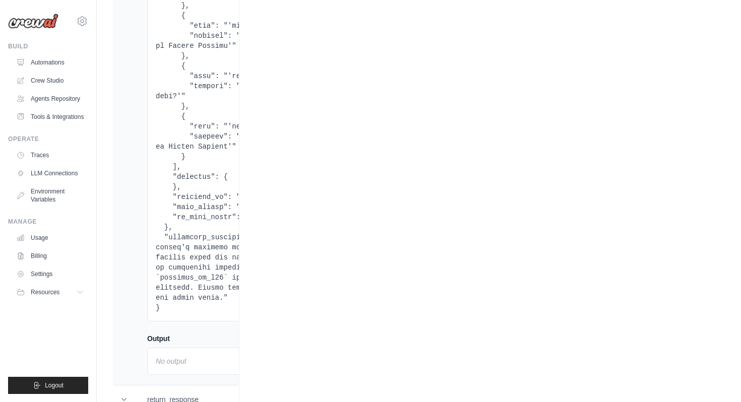
scroll to position [1285, 0]
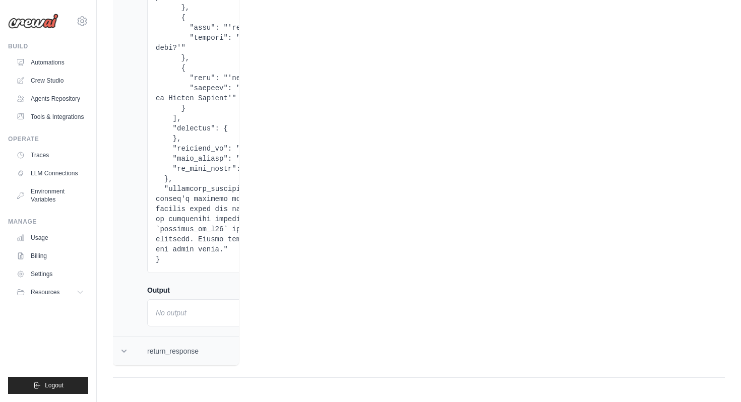
click at [180, 356] on td "return_response" at bounding box center [182, 351] width 95 height 29
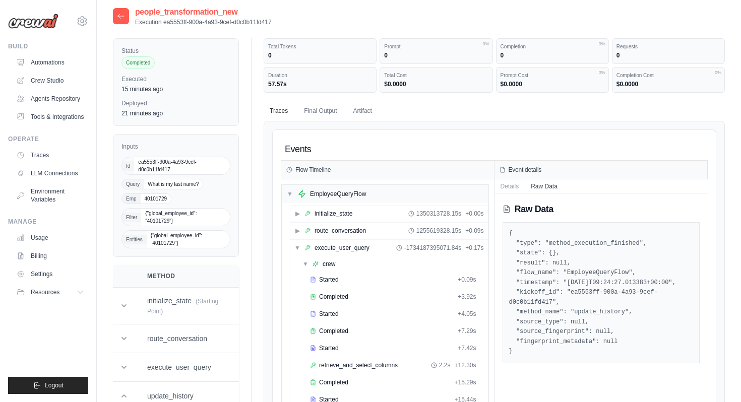
scroll to position [0, 0]
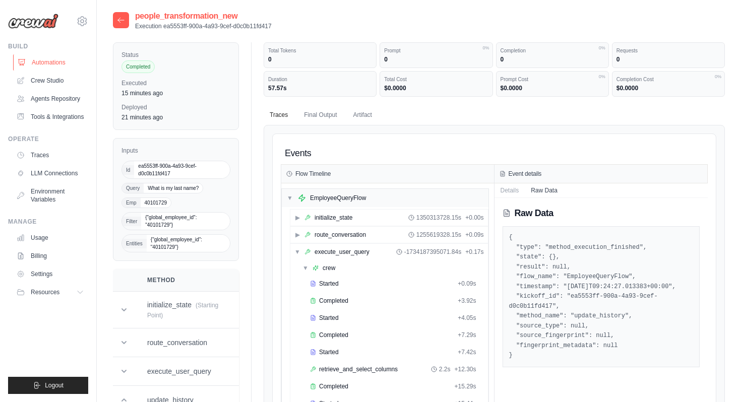
click at [61, 69] on link "Automations" at bounding box center [51, 62] width 76 height 16
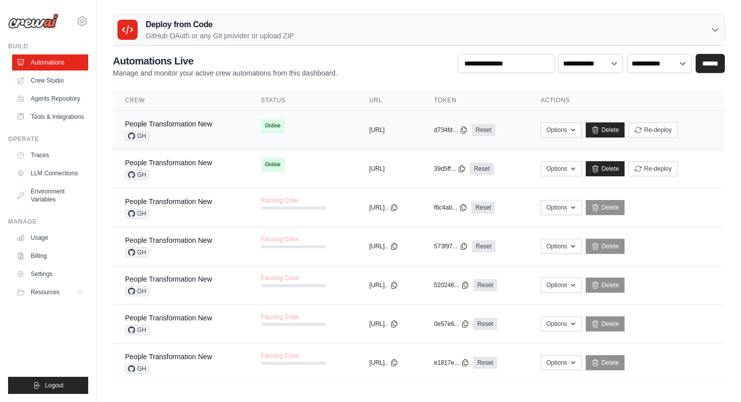
click at [177, 134] on div "GH" at bounding box center [168, 136] width 87 height 10
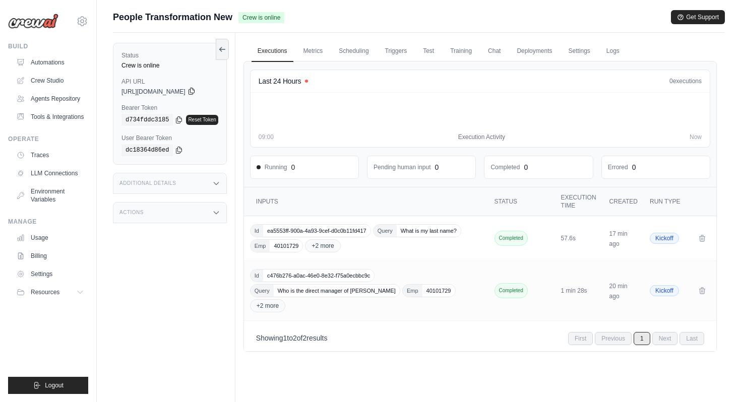
click at [195, 91] on icon at bounding box center [191, 91] width 8 height 8
click at [176, 119] on icon at bounding box center [179, 119] width 6 height 7
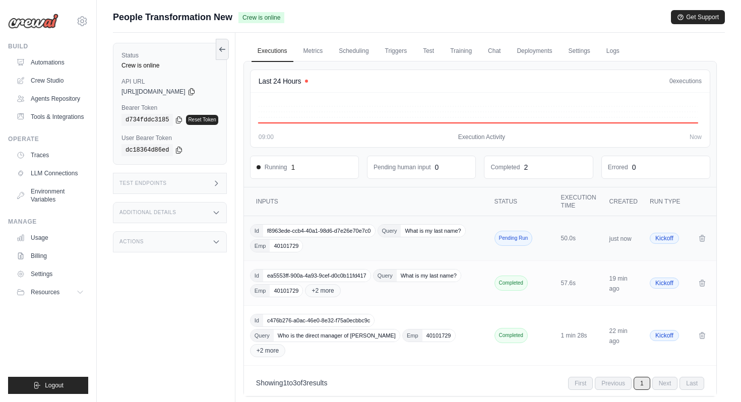
click at [371, 242] on div "Id f8963ede-ccb4-40a1-98d6-d7e26e70e7c0 Query What is my last name? Emp 40101729" at bounding box center [367, 238] width 234 height 28
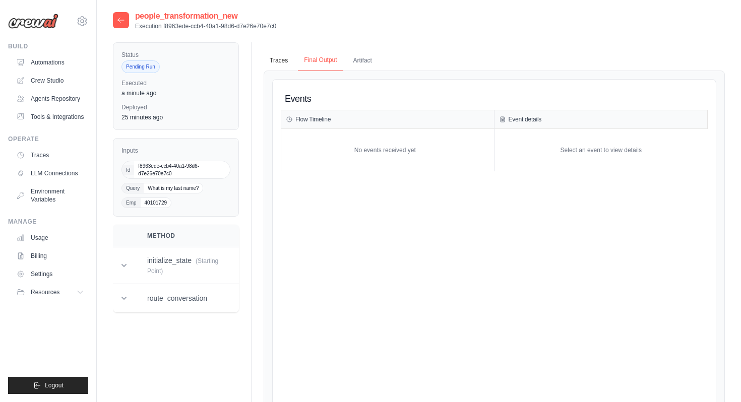
click at [314, 60] on button "Final Output" at bounding box center [320, 60] width 45 height 21
click at [283, 57] on button "Traces" at bounding box center [278, 60] width 30 height 21
click at [74, 65] on link "Automations" at bounding box center [51, 62] width 76 height 16
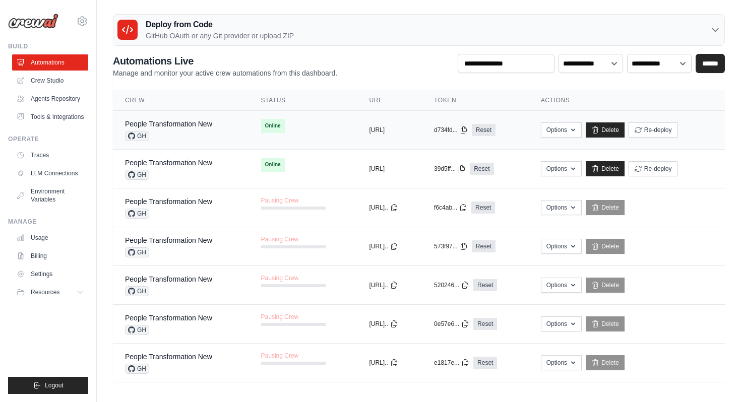
click at [192, 135] on div "GH" at bounding box center [168, 136] width 87 height 10
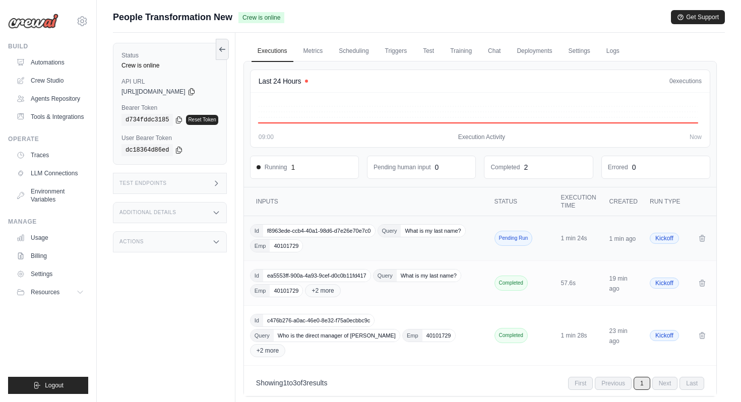
click at [317, 250] on div "Id f8963ede-ccb4-40a1-98d6-d7e26e70e7c0 Query What is my last name? Emp 40101729" at bounding box center [367, 238] width 234 height 28
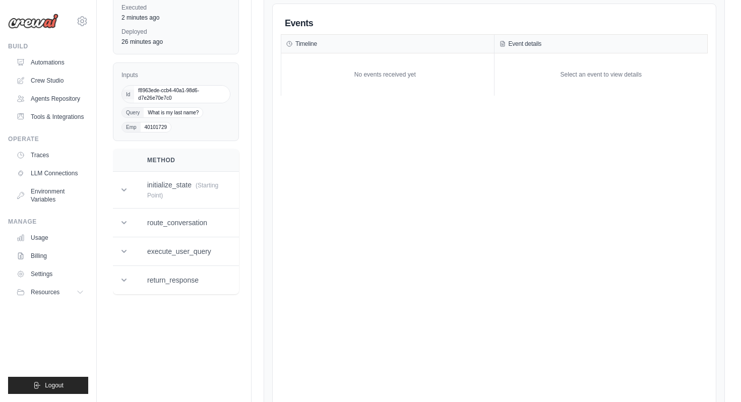
scroll to position [63, 0]
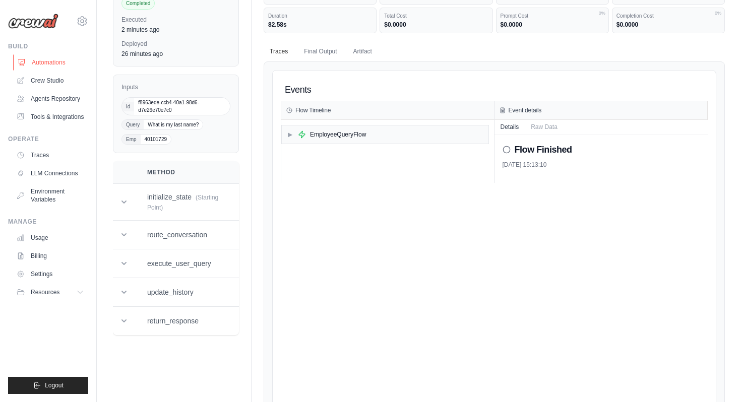
click at [48, 64] on link "Automations" at bounding box center [51, 62] width 76 height 16
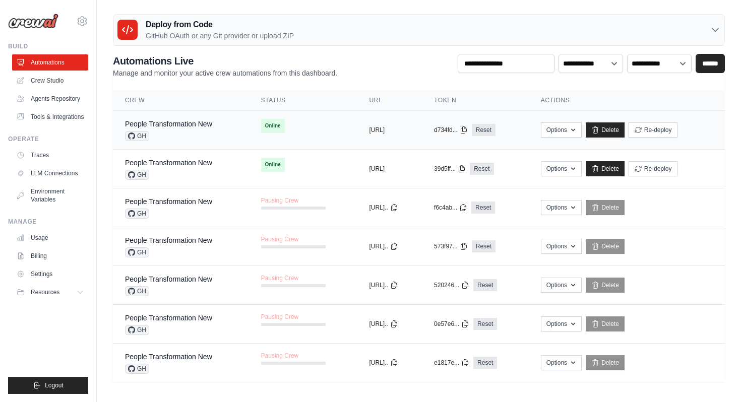
click at [179, 137] on div "GH" at bounding box center [168, 136] width 87 height 10
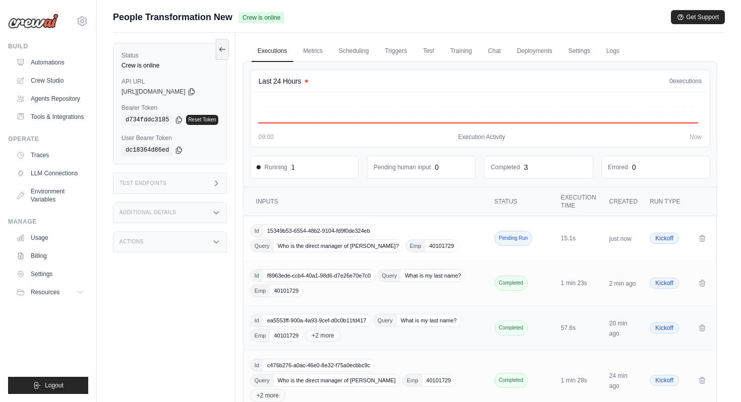
scroll to position [57, 0]
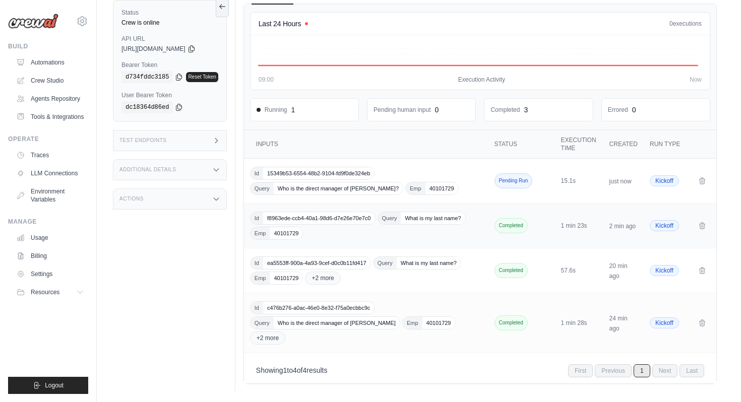
click at [375, 232] on div "Id f8963ede-ccb4-40a1-98d6-d7e26e70e7c0 Query What is my last name? Emp 40101729" at bounding box center [367, 226] width 234 height 28
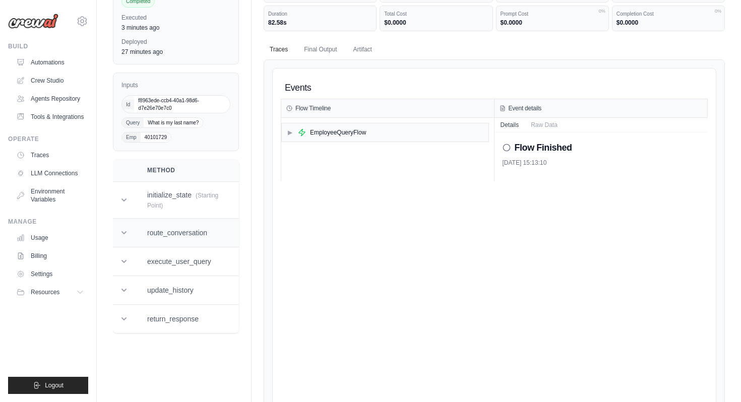
scroll to position [110, 0]
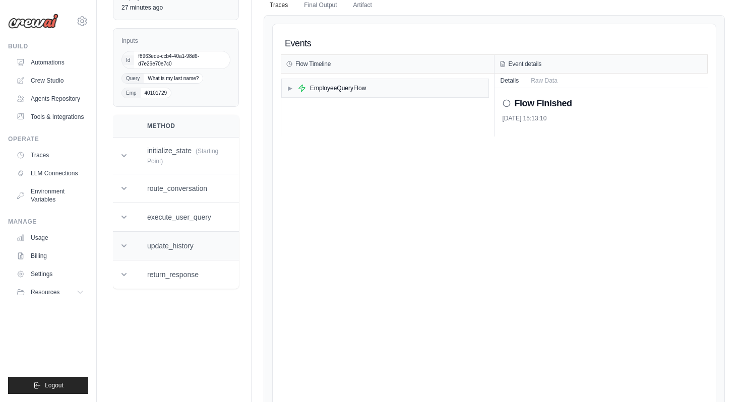
click at [174, 258] on td "update_history" at bounding box center [182, 246] width 95 height 29
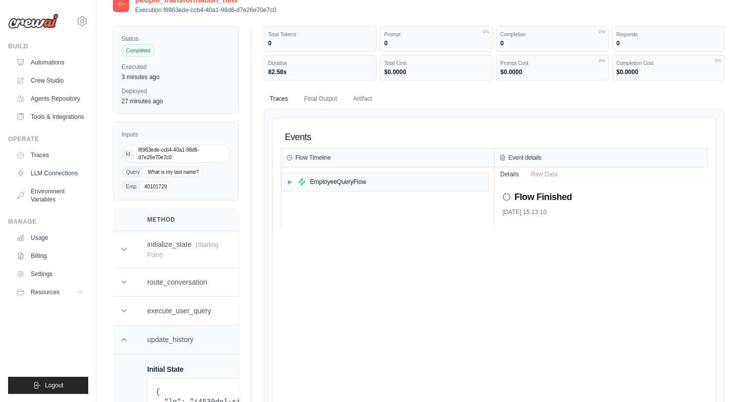
scroll to position [0, 0]
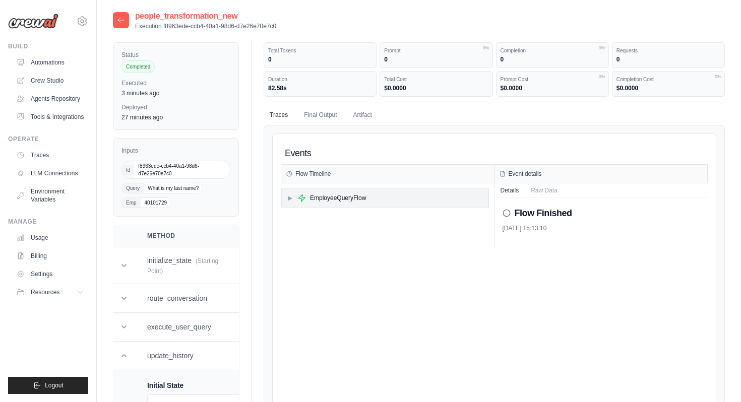
click at [350, 202] on div "EmployeeQueryFlow" at bounding box center [338, 198] width 56 height 8
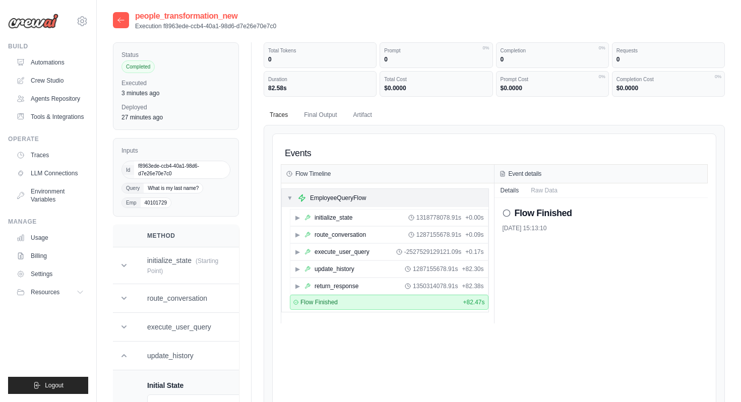
scroll to position [7, 0]
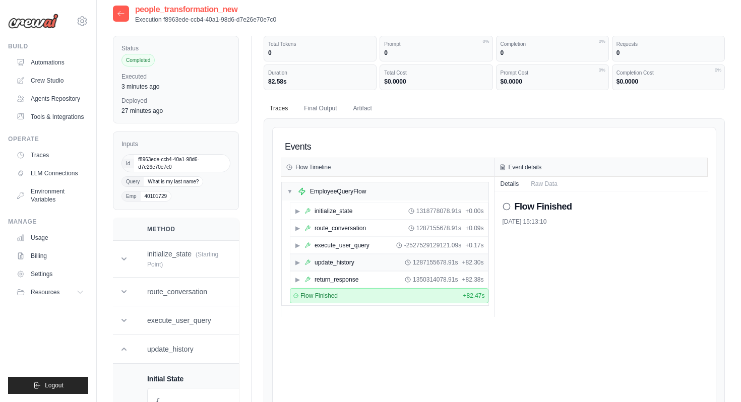
click at [339, 262] on div "update_history" at bounding box center [334, 262] width 40 height 8
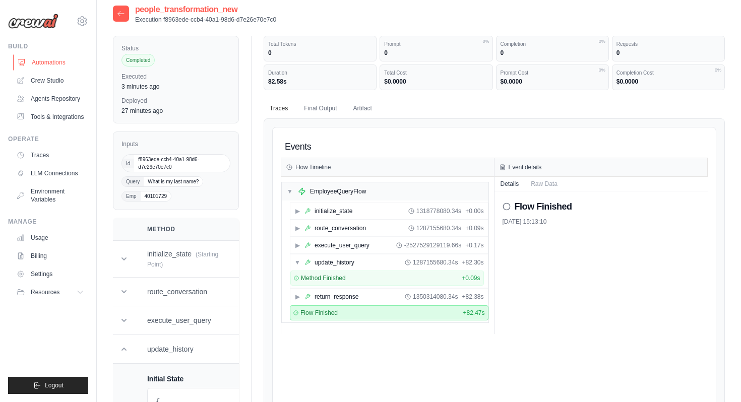
click at [68, 59] on link "Automations" at bounding box center [51, 62] width 76 height 16
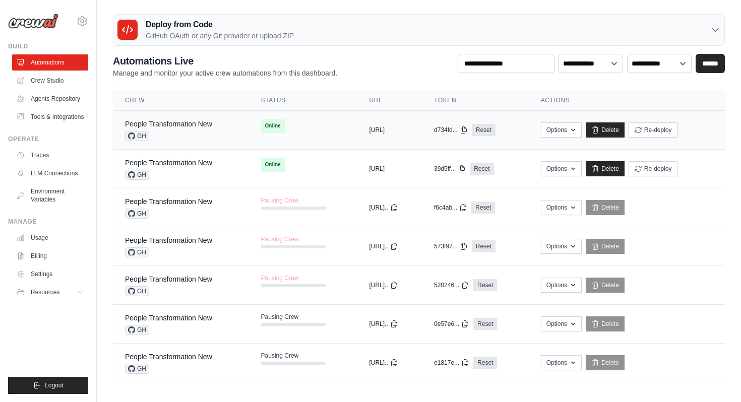
click at [169, 121] on link "People Transformation New" at bounding box center [168, 124] width 87 height 8
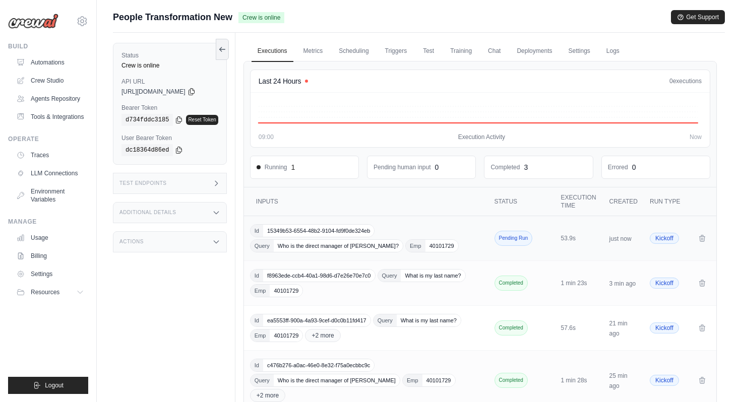
click at [394, 226] on div "Id 15349b53-6554-48b2-9104-fd9f0de324eb Query Who is the direct manager of Gaur…" at bounding box center [367, 238] width 234 height 28
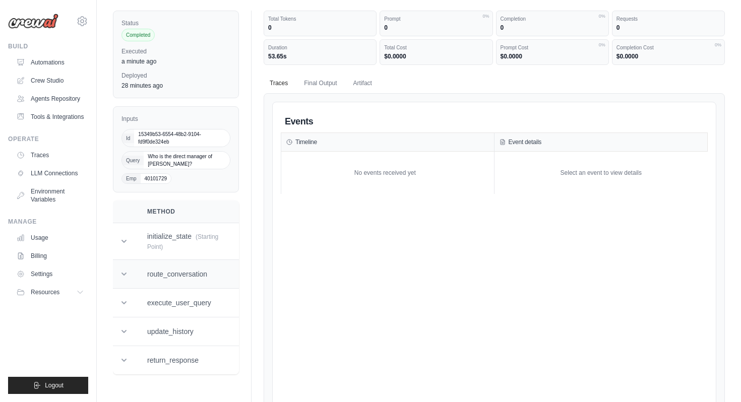
scroll to position [76, 0]
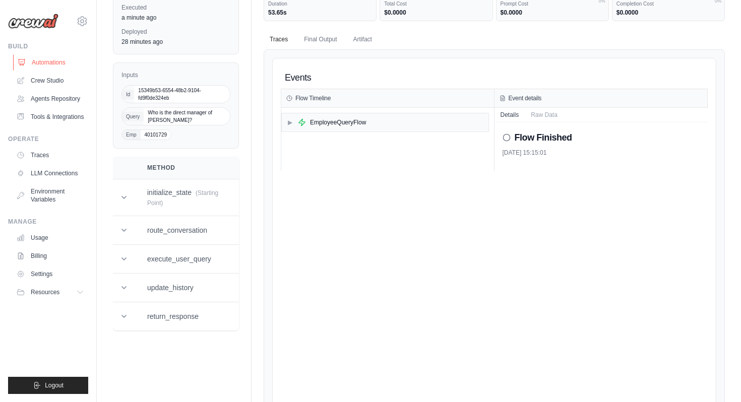
click at [60, 60] on link "Automations" at bounding box center [51, 62] width 76 height 16
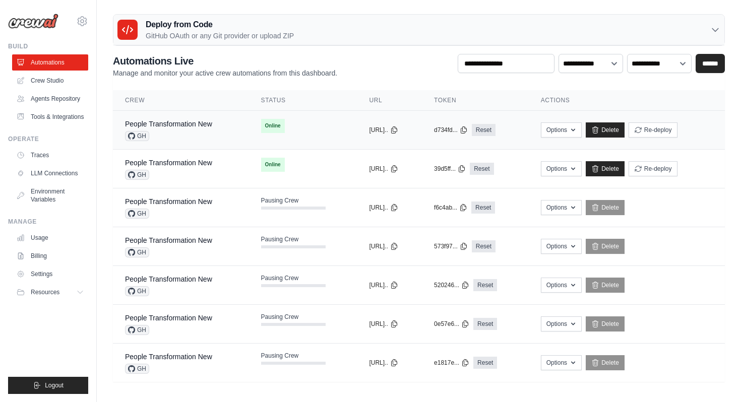
click at [185, 128] on div "People Transformation New" at bounding box center [168, 124] width 87 height 10
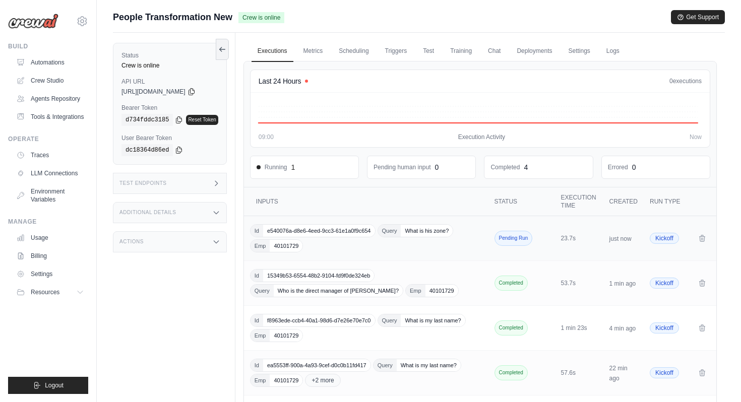
click at [351, 240] on div "Id e540076a-d8e6-4eed-9cc3-61e1a0f9c654 Query What is his zone? Emp 40101729" at bounding box center [367, 238] width 234 height 28
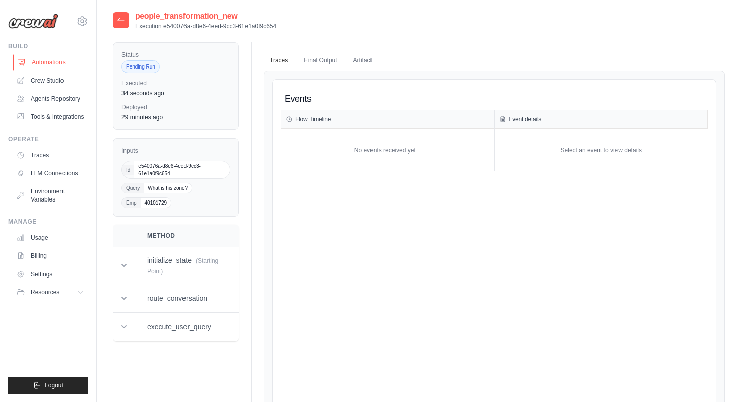
click at [67, 67] on link "Automations" at bounding box center [51, 62] width 76 height 16
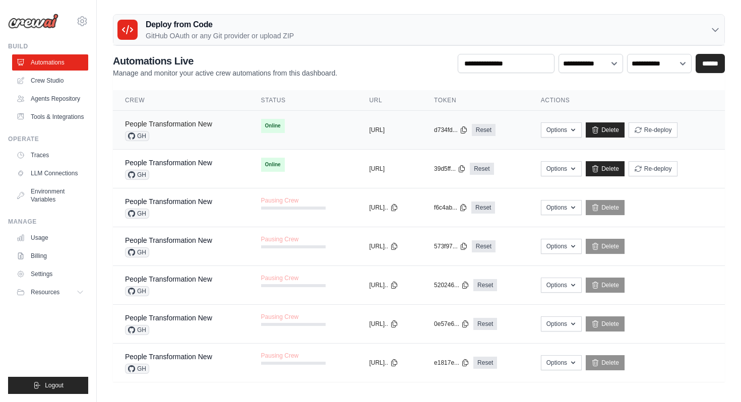
click at [165, 124] on link "People Transformation New" at bounding box center [168, 124] width 87 height 8
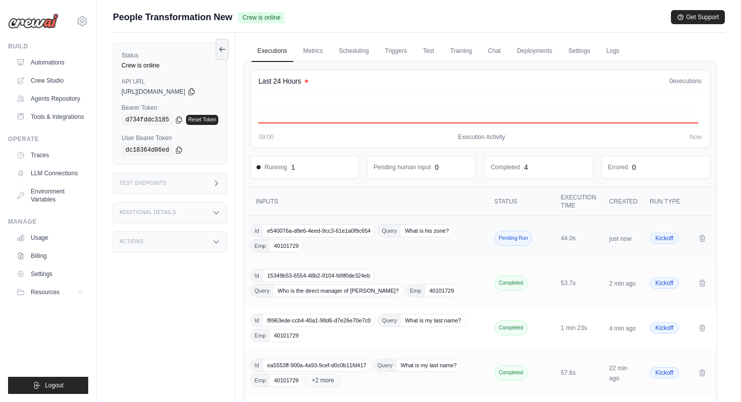
click at [355, 240] on div "Id e540076a-d8e6-4eed-9cc3-61e1a0f9c654 Query What is his zone? Emp 40101729" at bounding box center [367, 238] width 234 height 28
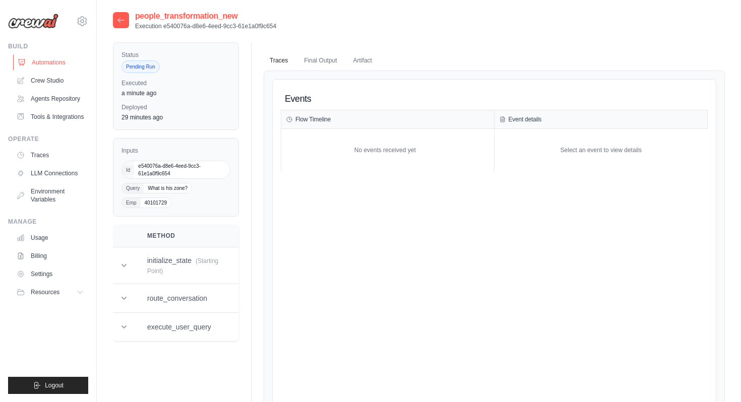
click at [68, 65] on link "Automations" at bounding box center [51, 62] width 76 height 16
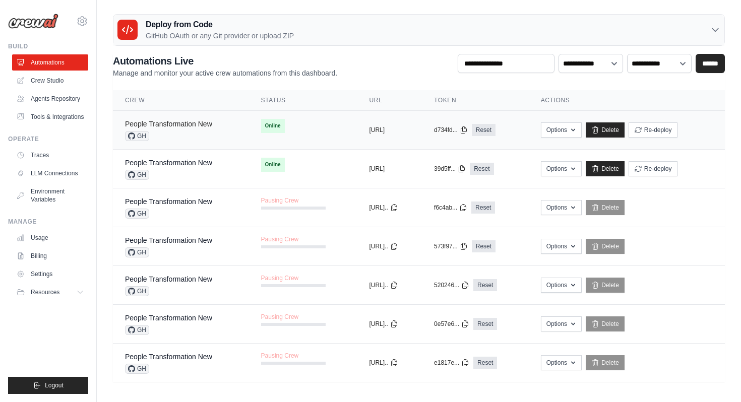
click at [178, 125] on link "People Transformation New" at bounding box center [168, 124] width 87 height 8
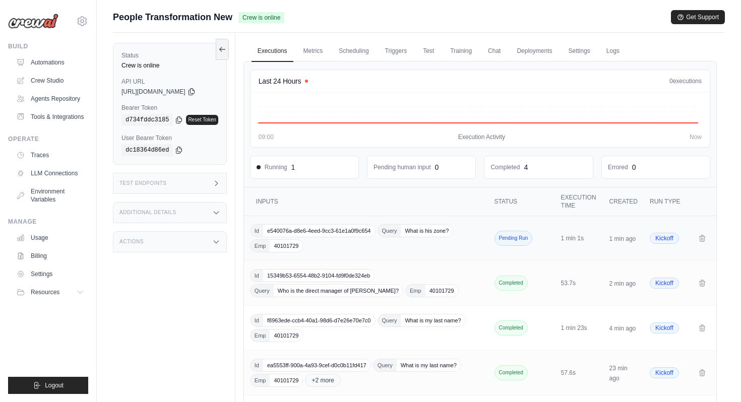
click at [352, 247] on div "Id e540076a-d8e6-4eed-9cc3-61e1a0f9c654 Query What is his zone? Emp 40101729" at bounding box center [367, 238] width 234 height 28
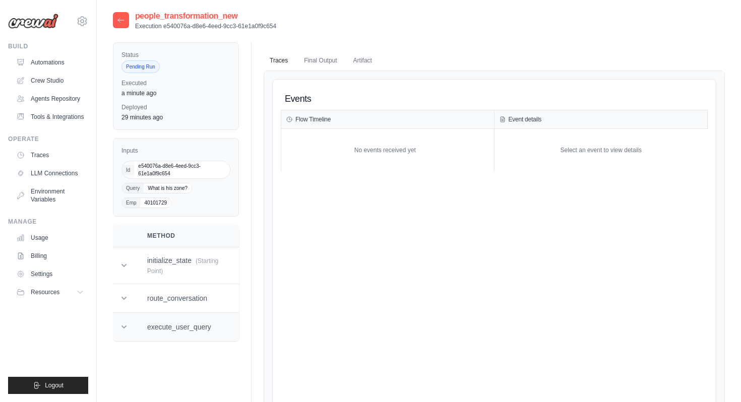
click at [213, 338] on td "execute_user_query" at bounding box center [182, 327] width 95 height 29
click at [77, 69] on link "Automations" at bounding box center [51, 62] width 76 height 16
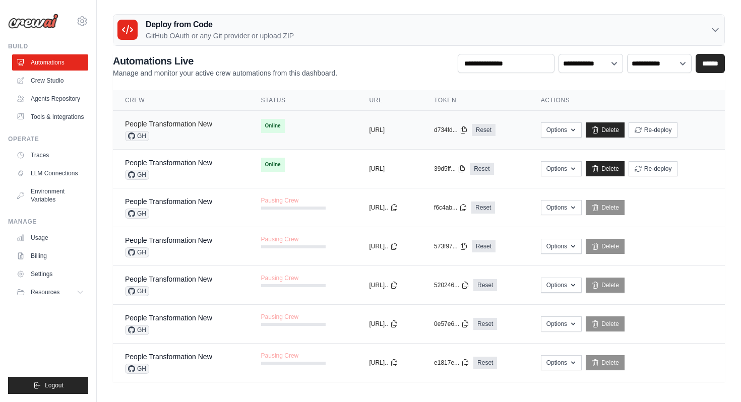
click at [187, 125] on link "People Transformation New" at bounding box center [168, 124] width 87 height 8
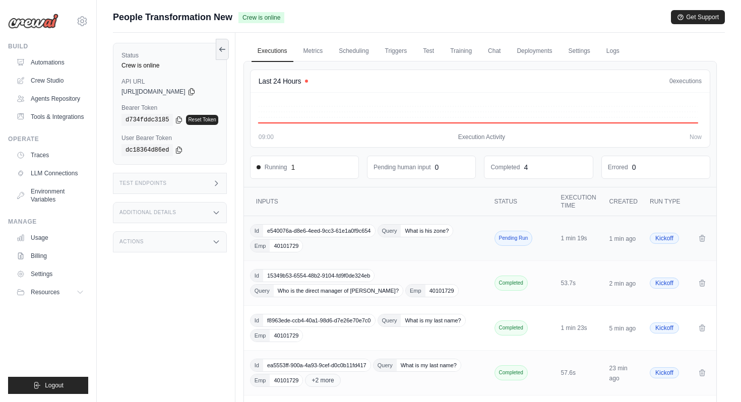
click at [331, 239] on div "Id e540076a-d8e6-4eed-9cc3-61e1a0f9c654 Query What is his zone? Emp 40101729" at bounding box center [367, 238] width 234 height 28
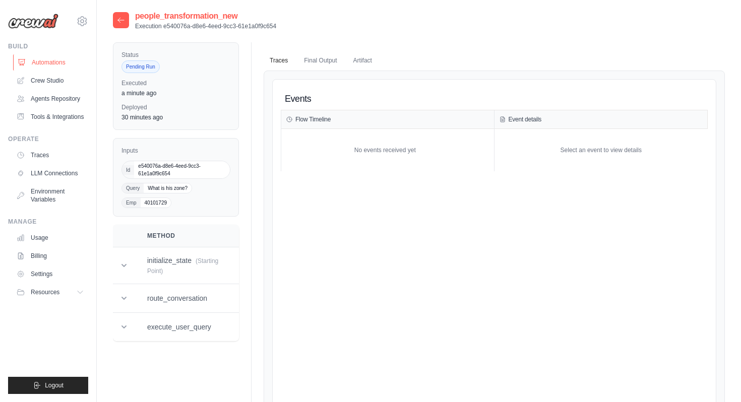
click at [69, 64] on link "Automations" at bounding box center [51, 62] width 76 height 16
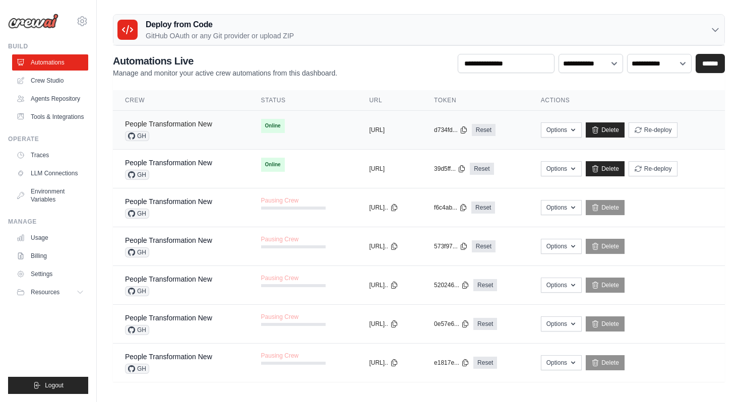
click at [185, 127] on link "People Transformation New" at bounding box center [168, 124] width 87 height 8
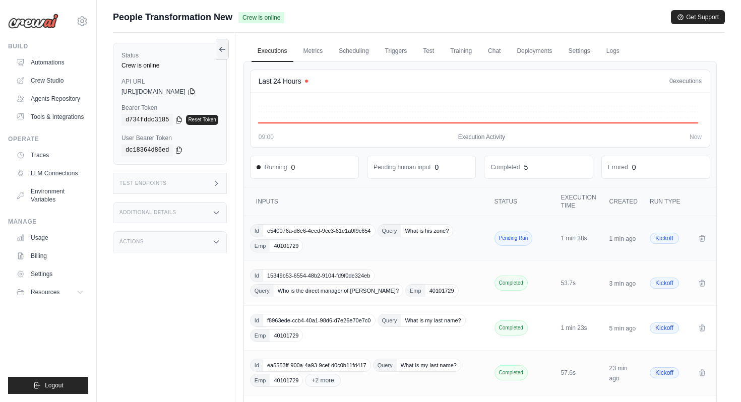
click at [353, 250] on div "Id e540076a-d8e6-4eed-9cc3-61e1a0f9c654 Query What is his zone? Emp 40101729" at bounding box center [367, 238] width 234 height 28
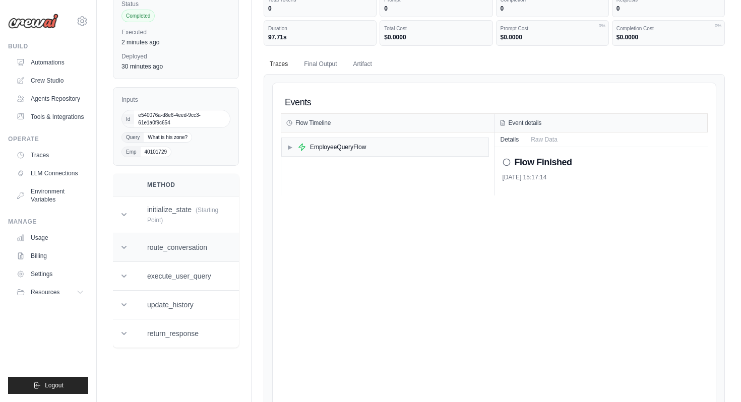
scroll to position [56, 0]
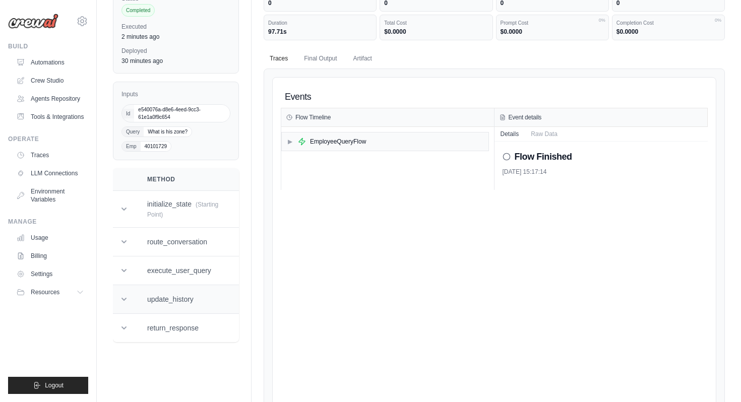
click at [176, 307] on td "update_history" at bounding box center [182, 299] width 95 height 29
click at [356, 144] on div "EmployeeQueryFlow" at bounding box center [338, 142] width 56 height 8
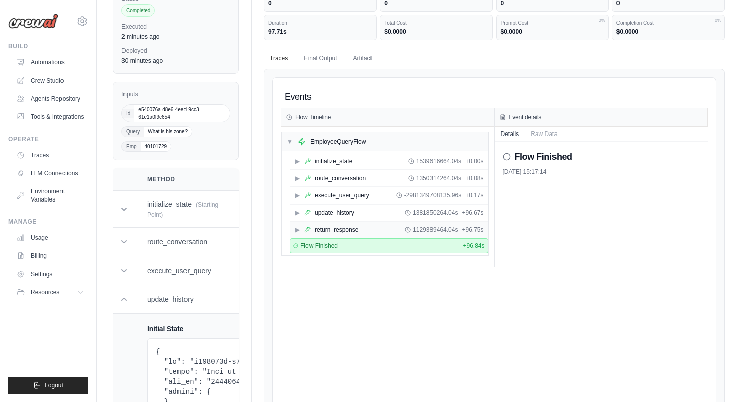
click at [347, 232] on div "return_response" at bounding box center [336, 230] width 44 height 8
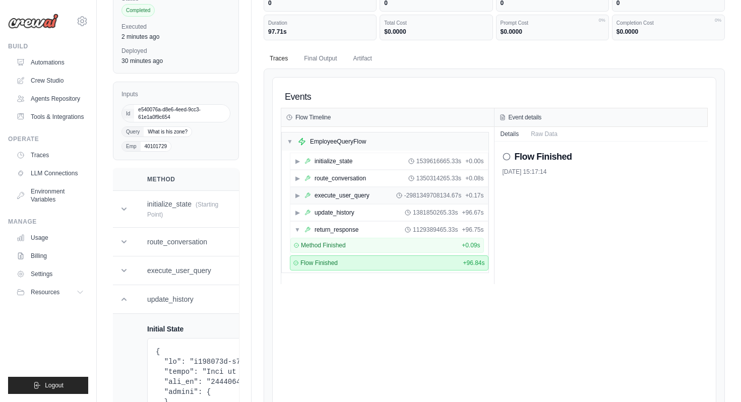
click at [357, 196] on div "execute_user_query" at bounding box center [341, 195] width 55 height 8
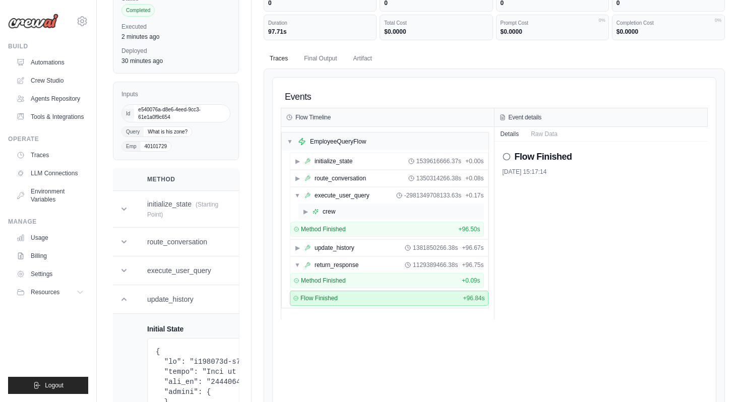
click at [361, 214] on div "▶ crew" at bounding box center [390, 212] width 185 height 16
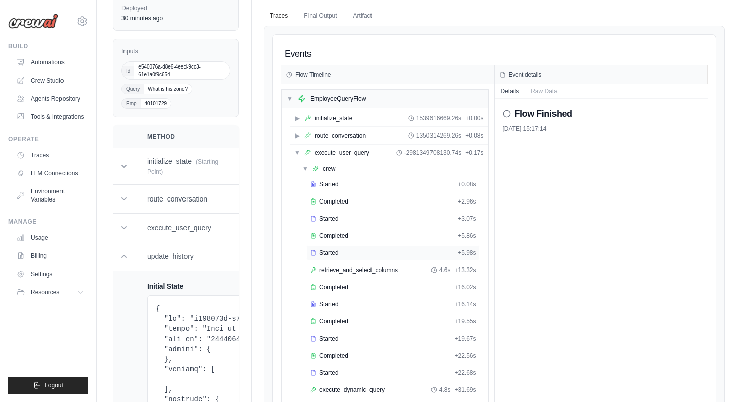
scroll to position [108, 0]
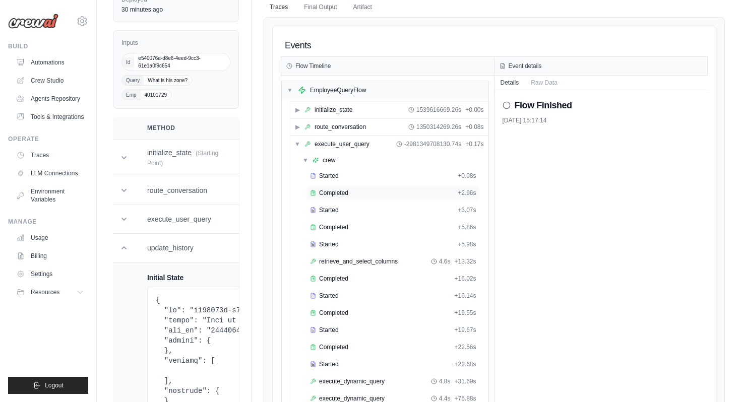
click at [392, 193] on div "Completed" at bounding box center [382, 193] width 144 height 8
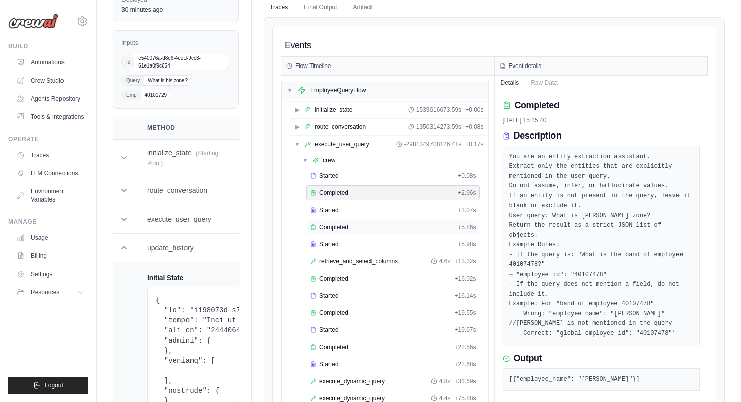
click at [366, 225] on div "Completed" at bounding box center [382, 227] width 144 height 8
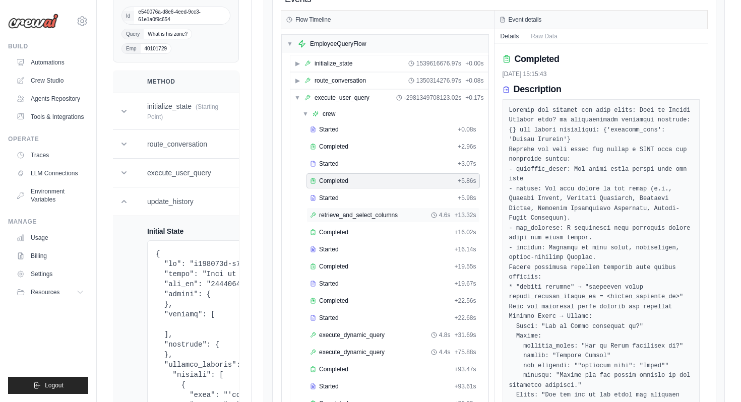
scroll to position [236, 0]
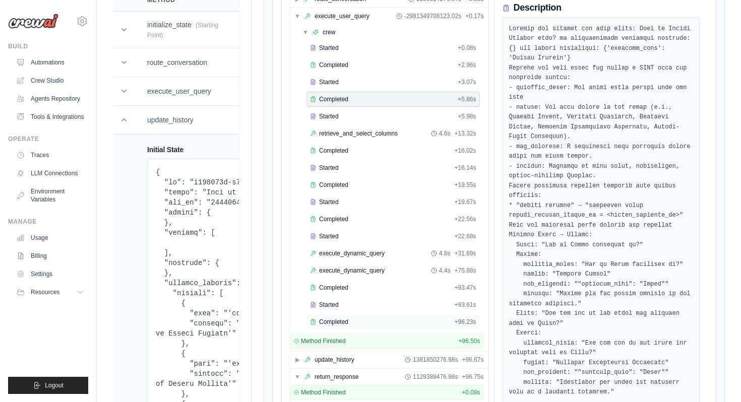
click at [369, 321] on div "Completed" at bounding box center [380, 322] width 140 height 8
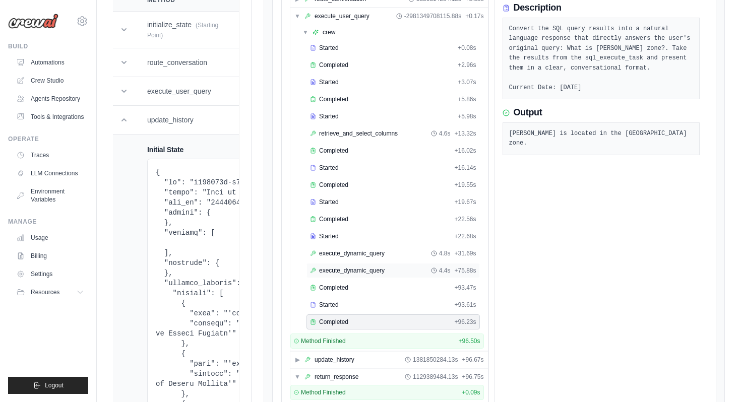
click at [398, 270] on div "execute_dynamic_query 4.4s + 75.88s" at bounding box center [393, 271] width 166 height 8
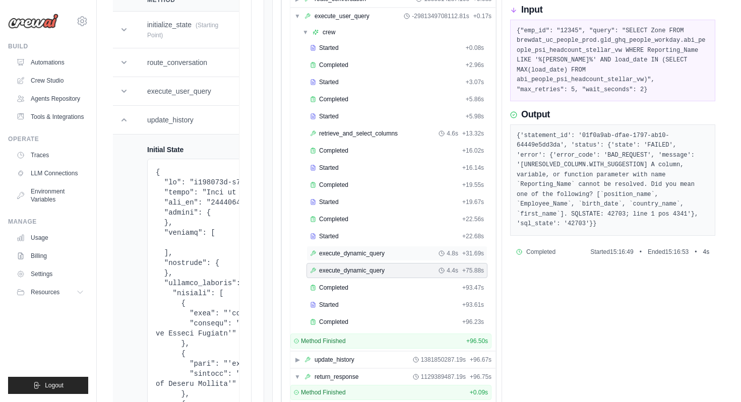
click at [364, 248] on div "execute_dynamic_query 4.8s + 31.69s" at bounding box center [396, 253] width 181 height 15
click at [372, 139] on div "retrieve_and_select_columns 4.6s + 13.32s" at bounding box center [396, 133] width 181 height 15
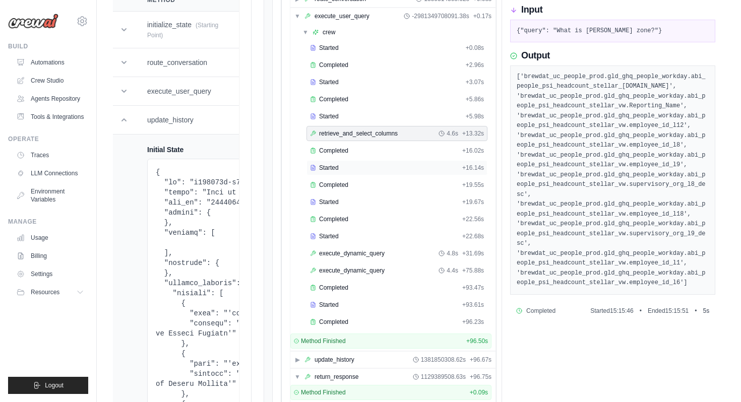
click at [348, 162] on div "Started + 16.14s" at bounding box center [396, 167] width 181 height 15
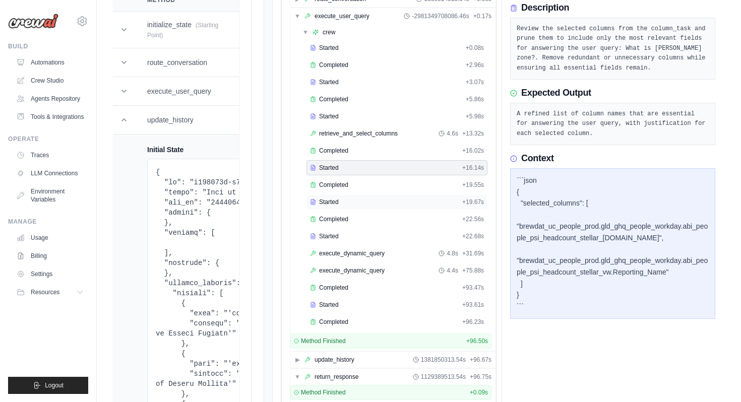
click at [368, 199] on div "Started" at bounding box center [384, 202] width 148 height 8
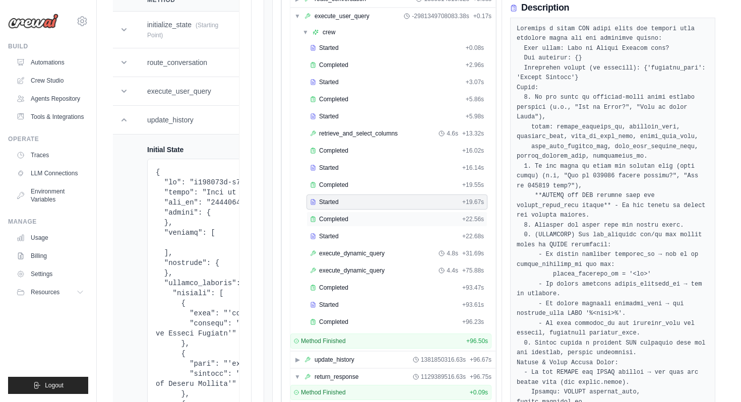
click at [365, 223] on div "Completed + 22.56s" at bounding box center [396, 219] width 181 height 15
click at [364, 237] on div "Started" at bounding box center [384, 236] width 148 height 8
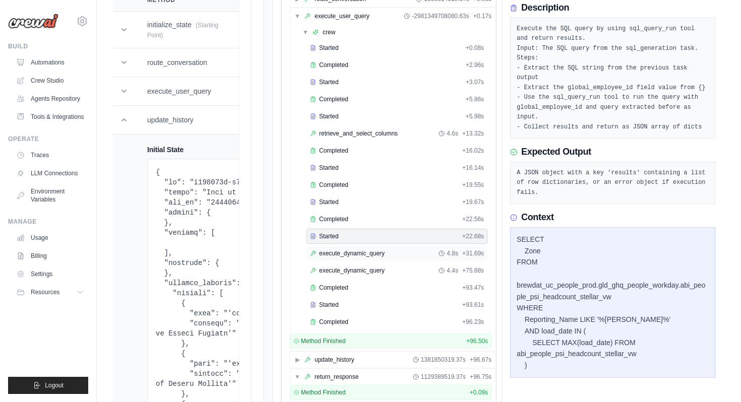
click at [365, 253] on span "execute_dynamic_query" at bounding box center [351, 253] width 65 height 8
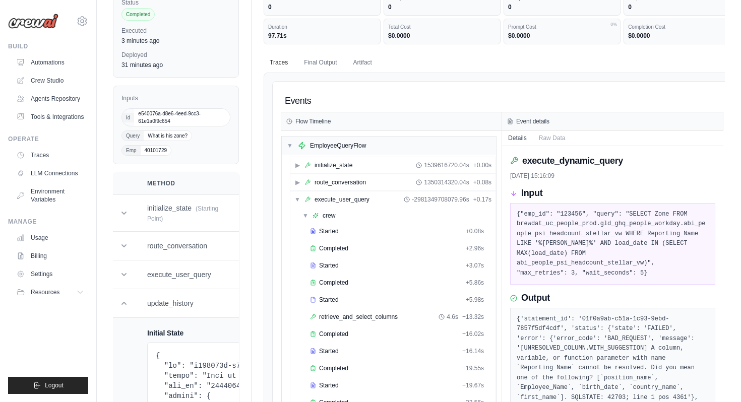
scroll to position [29, 0]
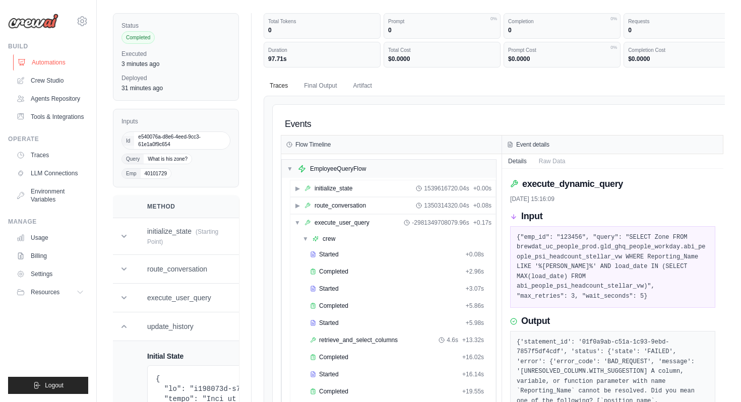
click at [35, 67] on link "Automations" at bounding box center [51, 62] width 76 height 16
